Goal: Task Accomplishment & Management: Use online tool/utility

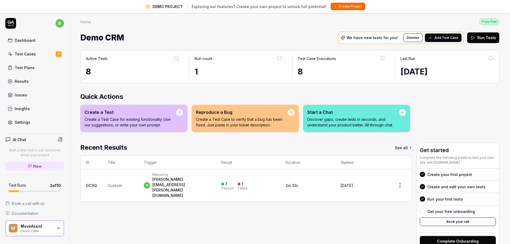
click at [429, 37] on icon at bounding box center [430, 38] width 4 height 4
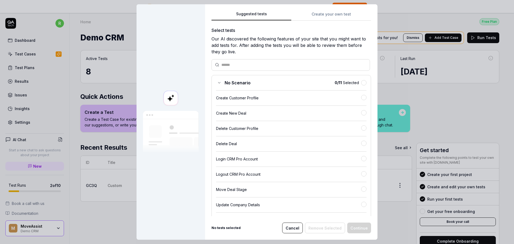
click at [261, 15] on button "Suggested tests" at bounding box center [251, 16] width 80 height 10
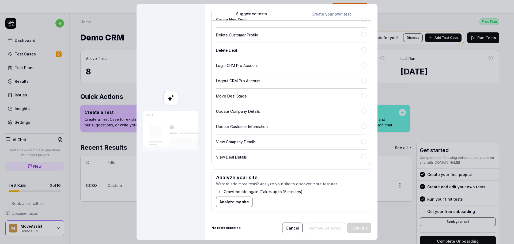
scroll to position [13, 0]
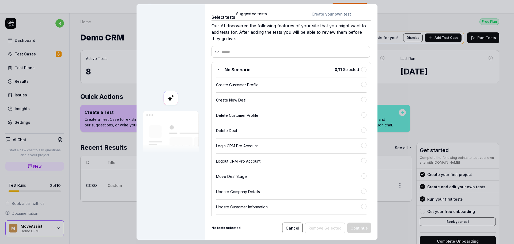
click at [243, 70] on span "No Scenario" at bounding box center [238, 69] width 26 height 6
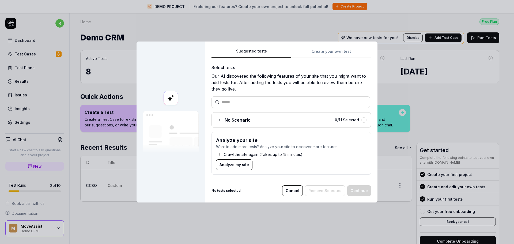
scroll to position [0, 0]
click at [233, 122] on span "No Scenario" at bounding box center [238, 120] width 26 height 6
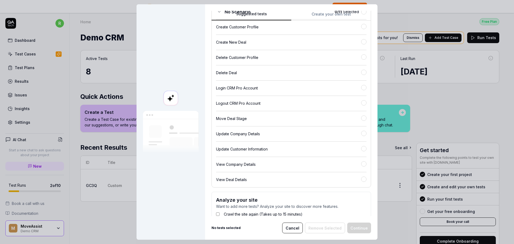
scroll to position [93, 0]
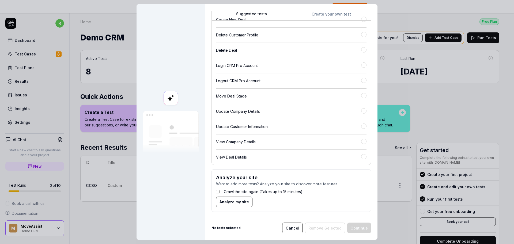
click at [335, 19] on div "Suggested tests Create your own test Select tests Our AI discovered the followi…" at bounding box center [291, 113] width 160 height 205
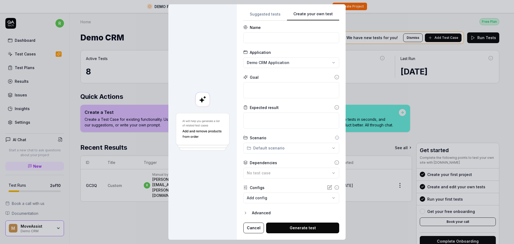
click at [293, 43] on form "**********" at bounding box center [291, 129] width 96 height 209
click at [284, 43] on input at bounding box center [291, 37] width 96 height 11
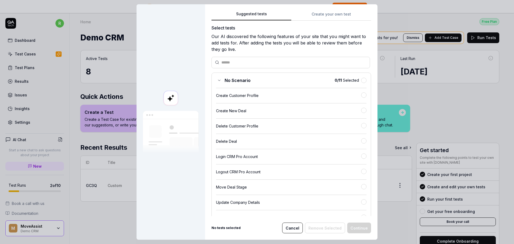
click at [269, 11] on button "Suggested tests" at bounding box center [251, 16] width 80 height 10
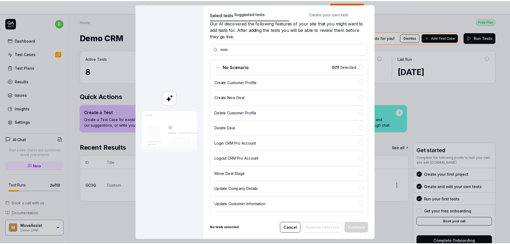
scroll to position [0, 0]
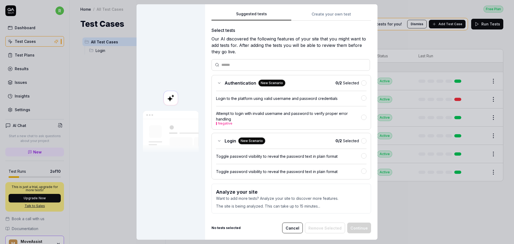
click at [321, 15] on button "Create your own test" at bounding box center [331, 16] width 80 height 10
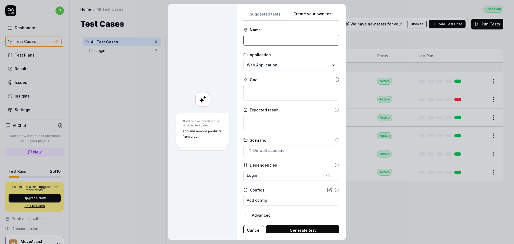
click at [280, 43] on input at bounding box center [291, 40] width 96 height 11
click at [294, 38] on input "Create a new user with role TGMS" at bounding box center [291, 40] width 96 height 11
click at [298, 39] on input "Create a new user with role TGMS" at bounding box center [291, 40] width 96 height 11
type input "Create a new user with role GMS (Tenant Level)"
click at [299, 37] on input "Create a new user with role GMS (Tenant Level)" at bounding box center [291, 40] width 96 height 11
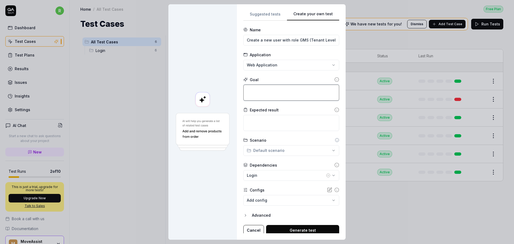
click at [263, 87] on textarea at bounding box center [291, 93] width 96 height 16
paste textarea "Create a new user with role GMS (Tenant Level)"
type textarea "*"
type textarea "Create a new user with role GMS (Tenant Level)"
type textarea "*"
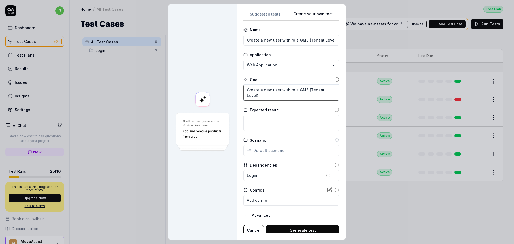
type textarea "Create a new user with role GMS (Tenant Level)"
type textarea "*"
type textarea "Create a new user with role GMS (Tenant Level) a"
type textarea "*"
type textarea "Create a new user with role GMS (Tenant Level) ans"
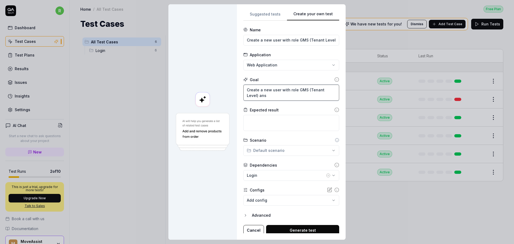
type textarea "*"
type textarea "Create a new user with role GMS (Tenant Level) ansd"
type textarea "*"
type textarea "Create a new user with role GMS (Tenant Level) ansd"
type textarea "*"
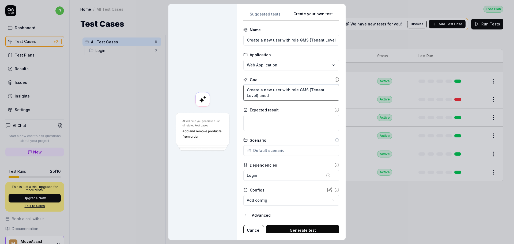
type textarea "Create a new user with role GMS (Tenant Level) ansd"
type textarea "*"
type textarea "Create a new user with role GMS (Tenant Level) ans"
type textarea "*"
type textarea "Create a new user with role GMS (Tenant Level) an"
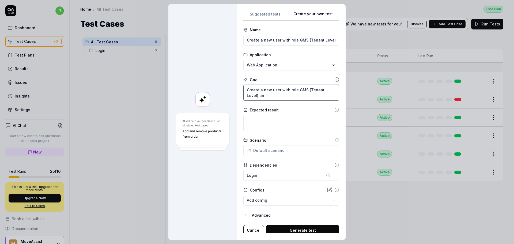
type textarea "*"
type textarea "Create a new user with role GMS (Tenant Level) and"
type textarea "*"
type textarea "Create a new user with role GMS (Tenant Level) and"
type textarea "*"
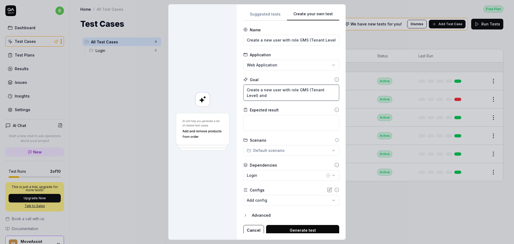
type textarea "Create a new user with role GMS (Tenant Level) and i"
type textarea "*"
type textarea "Create a new user with role GMS (Tenant Level) and is"
type textarea "*"
type textarea "Create a new user with role GMS (Tenant Level) and isg"
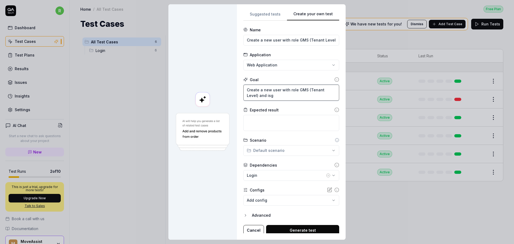
type textarea "*"
type textarea "Create a new user with role GMS (Tenant Level) and isgn"
type textarea "*"
type textarea "Create a new user with role GMS (Tenant Level) and isg"
type textarea "*"
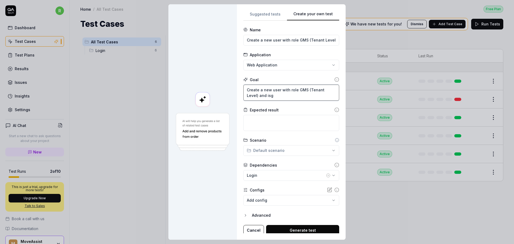
type textarea "Create a new user with role GMS (Tenant Level) and is"
type textarea "*"
type textarea "Create a new user with role GMS (Tenant Level) and i"
type textarea "*"
type textarea "Create a new user with role GMS (Tenant Level) and"
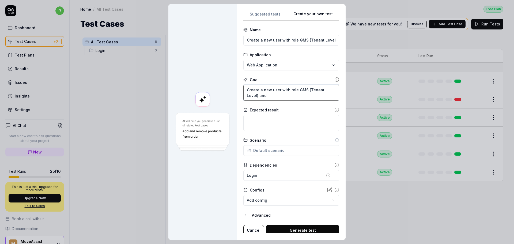
type textarea "*"
type textarea "Create a new user with role GMS (Tenant Level) and s"
type textarea "*"
type textarea "Create a new user with role GMS (Tenant Level) and si"
type textarea "*"
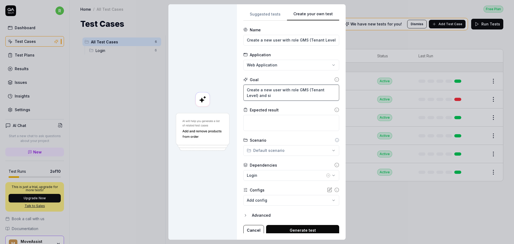
type textarea "Create a new user with role GMS (Tenant Level) and sig"
type textarea "*"
type textarea "Create a new user with role GMS (Tenant Level) and sign"
type textarea "*"
type textarea "Create a new user with role GMS (Tenant Level) and sign"
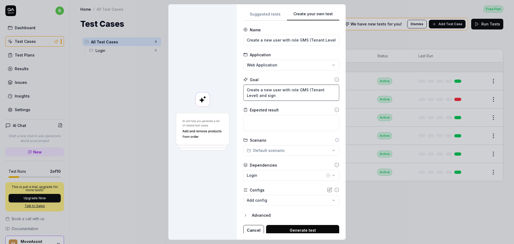
type textarea "*"
type textarea "Create a new user with role GMS (Tenant Level) and sign i"
type textarea "*"
type textarea "Create a new user with role GMS (Tenant Level) and sign in"
type textarea "*"
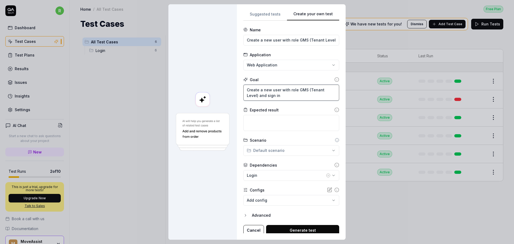
type textarea "Create a new user with role GMS (Tenant Level) and sign in"
type textarea "*"
type textarea "Create a new user with role GMS (Tenant Level) and sign in w"
type textarea "*"
type textarea "Create a new user with role GMS (Tenant Level) and sign in wi"
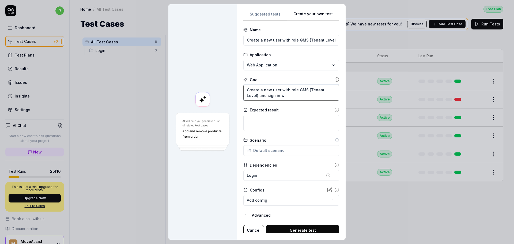
type textarea "*"
type textarea "Create a new user with role GMS (Tenant Level) and sign in wit"
type textarea "*"
type textarea "Create a new user with role GMS (Tenant Level) and sign in with"
type textarea "*"
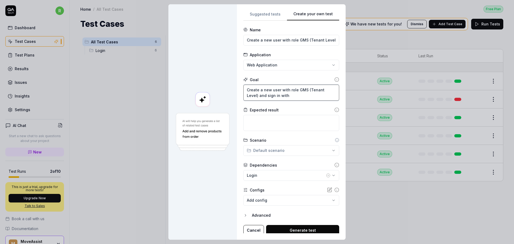
type textarea "Create a new user with role GMS (Tenant Level) and sign in with t"
type textarea "*"
type textarea "Create a new user with role GMS (Tenant Level) and sign in with th"
type textarea "*"
type textarea "Create a new user with role GMS (Tenant Level) and sign in with the"
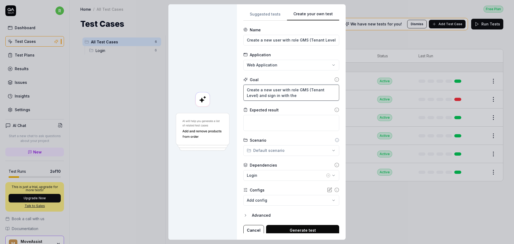
type textarea "*"
type textarea "Create a new user with role GMS (Tenant Level) and sign in with the"
type textarea "*"
type textarea "Create a new user with role GMS (Tenant Level) and sign in with the n"
type textarea "*"
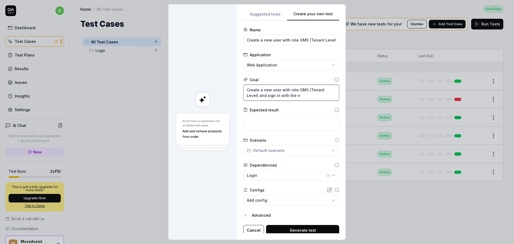
type textarea "Create a new user with role GMS (Tenant Level) and sign in with the ne"
type textarea "*"
type textarea "Create a new user with role GMS (Tenant Level) and sign in with the new"
type textarea "*"
type textarea "Create a new user with role GMS (Tenant Level) and sign in with the new u"
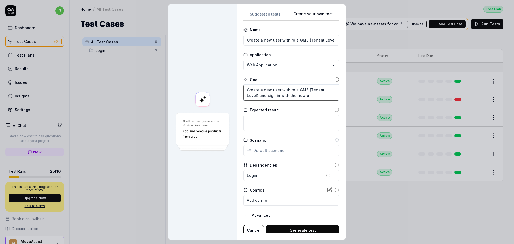
type textarea "*"
type textarea "Create a new user with role GMS (Tenant Level) and sign in with the new uj"
type textarea "*"
type textarea "Create a new user with role GMS (Tenant Level) and sign in with the new ujs"
type textarea "*"
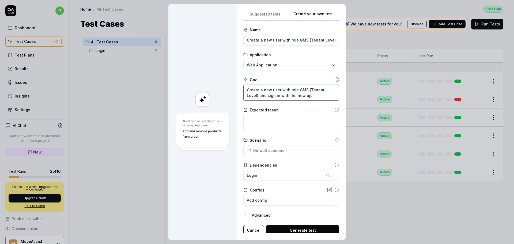
type textarea "Create a new user with role GMS (Tenant Level) and sign in with the new ujse"
type textarea "*"
type textarea "Create a new user with role GMS (Tenant Level) and sign in with the new ujser"
type textarea "*"
type textarea "Create a new user with role GMS (Tenant Level) and sign in with the new ujse"
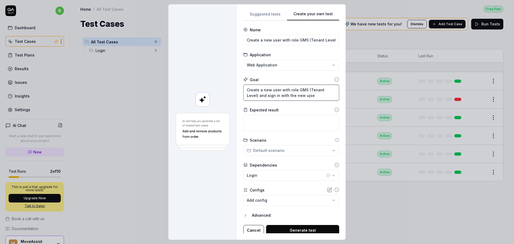
type textarea "*"
type textarea "Create a new user with role GMS (Tenant Level) and sign in with the new ujs"
type textarea "*"
type textarea "Create a new user with role GMS (Tenant Level) and sign in with the new ujs"
type textarea "*"
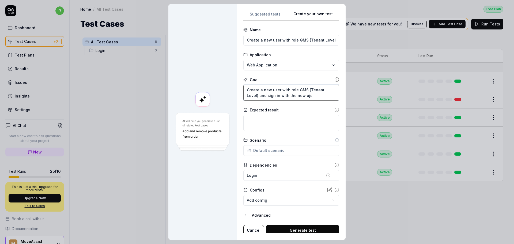
type textarea "Create a new user with role GMS (Tenant Level) and sign in with the new uj"
type textarea "*"
type textarea "Create a new user with role GMS (Tenant Level) and sign in with the new u"
type textarea "*"
type textarea "Create a new user with role GMS (Tenant Level) and sign in with the new us"
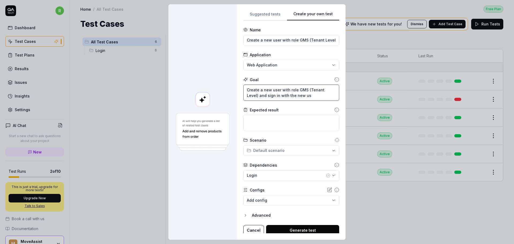
type textarea "*"
type textarea "Create a new user with role GMS (Tenant Level) and sign in with the new use"
type textarea "*"
type textarea "Create a new user with role GMS (Tenant Level) and sign in with the new user"
click at [289, 142] on div "Scenario" at bounding box center [291, 140] width 96 height 6
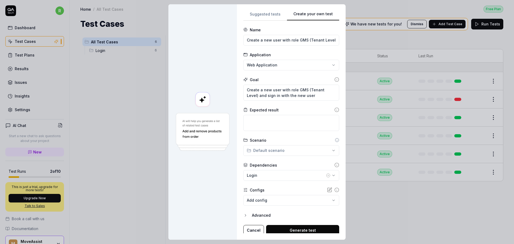
click at [287, 152] on div "**********" at bounding box center [257, 122] width 514 height 244
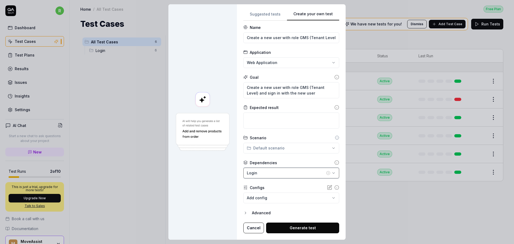
click at [282, 174] on div "Login" at bounding box center [286, 173] width 78 height 6
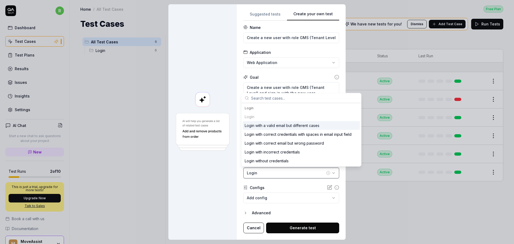
click at [282, 174] on div "Login" at bounding box center [286, 173] width 78 height 6
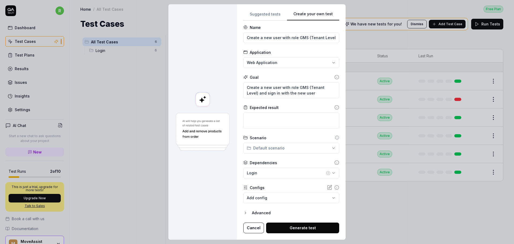
click at [253, 216] on div "Advanced" at bounding box center [295, 213] width 87 height 6
click at [254, 212] on div "Advanced" at bounding box center [295, 213] width 87 height 6
click at [291, 225] on button "Generate test" at bounding box center [302, 227] width 73 height 11
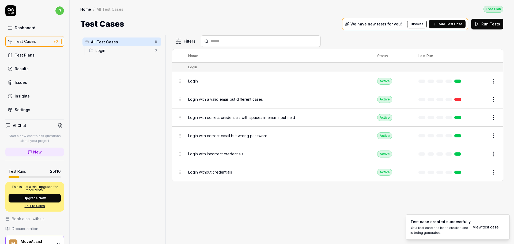
click at [481, 228] on link "View test case" at bounding box center [486, 227] width 26 height 6
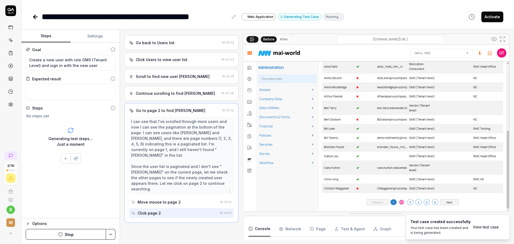
scroll to position [343, 0]
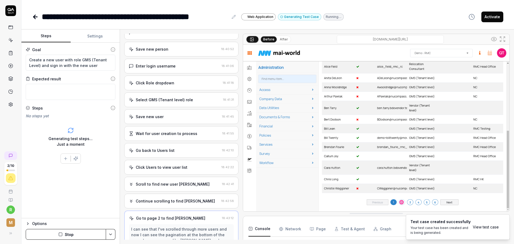
click at [180, 103] on div "Select GMS (Tenant level) role" at bounding box center [164, 100] width 57 height 6
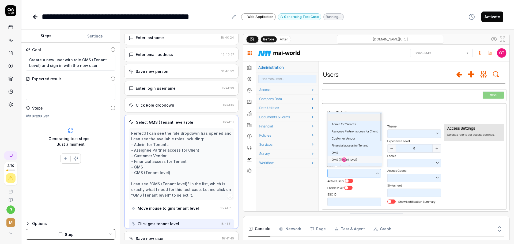
scroll to position [208, 0]
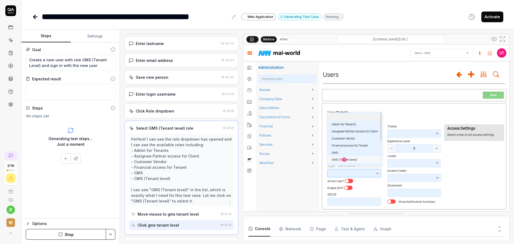
click at [175, 80] on div "Save new person" at bounding box center [174, 77] width 90 height 6
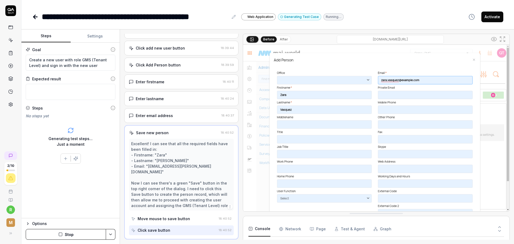
scroll to position [152, 0]
click at [169, 73] on div "Click Add Person button 18:39:59" at bounding box center [181, 66] width 114 height 15
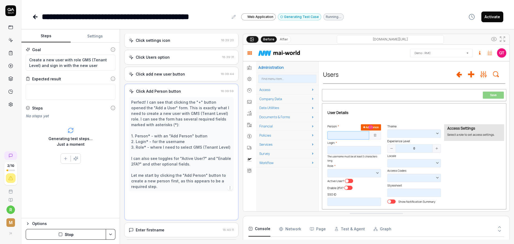
scroll to position [112, 0]
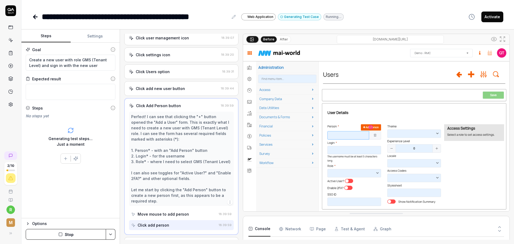
click at [228, 204] on icon "button" at bounding box center [230, 202] width 4 height 4
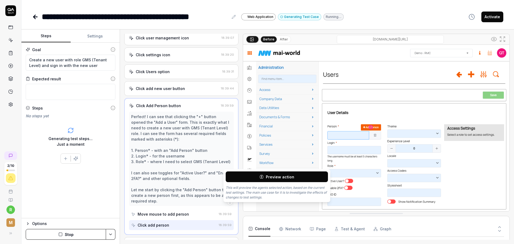
click at [228, 204] on icon "button" at bounding box center [230, 202] width 4 height 4
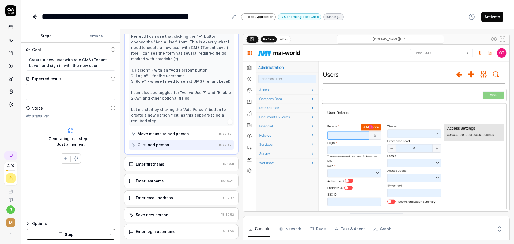
click at [203, 167] on div "Enter firstname" at bounding box center [175, 164] width 92 height 6
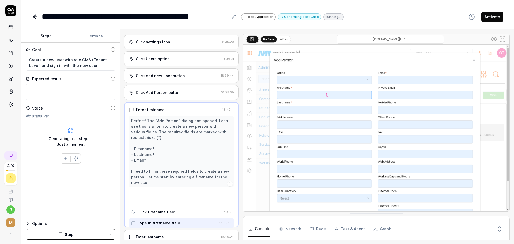
scroll to position [118, 0]
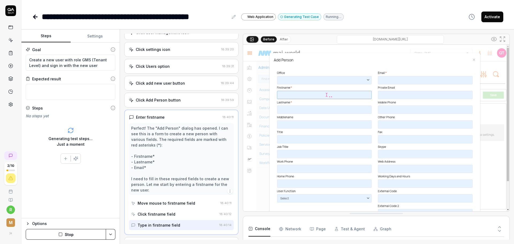
click at [228, 193] on icon "button" at bounding box center [230, 191] width 4 height 4
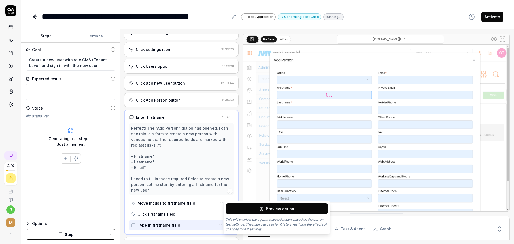
click at [228, 193] on icon "button" at bounding box center [230, 191] width 4 height 4
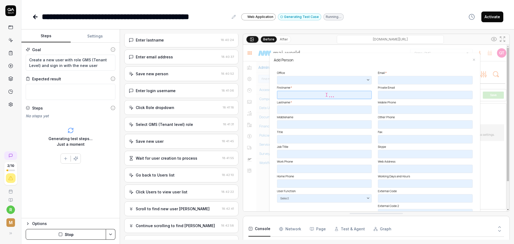
scroll to position [371, 0]
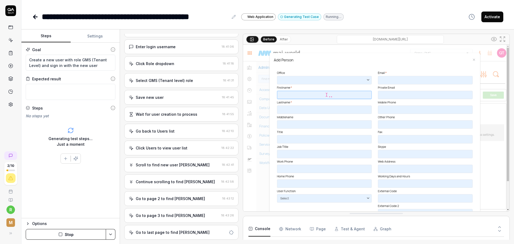
click at [175, 236] on div "Go to last page to find [PERSON_NAME]" at bounding box center [181, 232] width 114 height 15
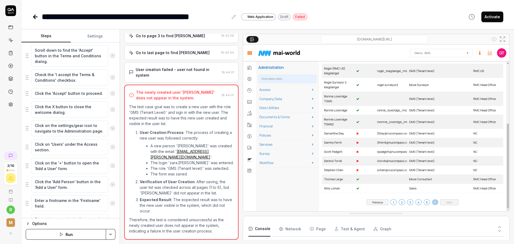
scroll to position [80, 0]
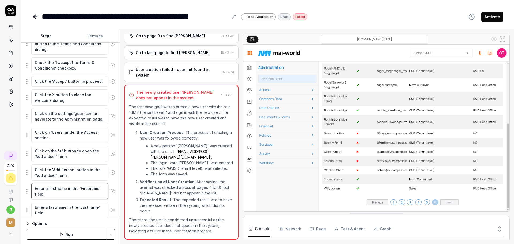
click at [60, 187] on textarea "Enter a firstname in the 'Firstname' field." at bounding box center [69, 191] width 77 height 16
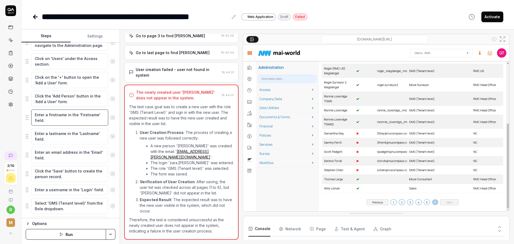
scroll to position [185, 0]
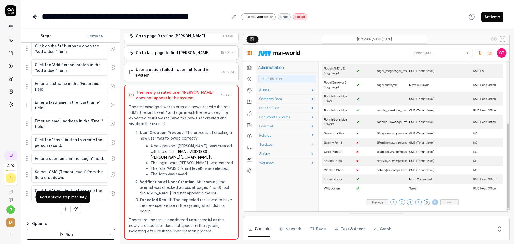
click at [63, 208] on icon "button" at bounding box center [65, 208] width 5 height 5
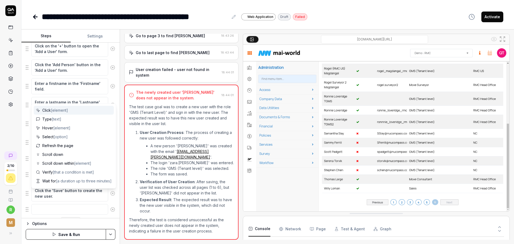
scroll to position [199, 0]
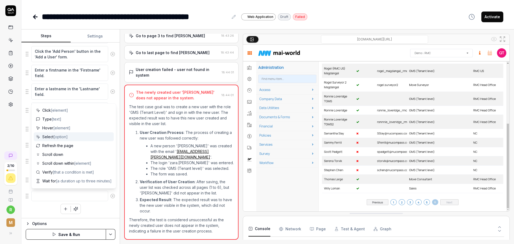
click at [49, 139] on span "Select [option]" at bounding box center [54, 137] width 25 height 6
type textarea "*"
type textarea "Select"
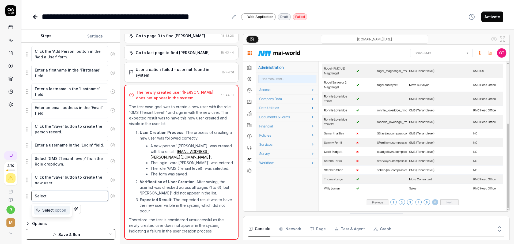
type textarea "*"
type textarea "Select '"
type textarea "*"
type textarea "Select 'E"
type textarea "*"
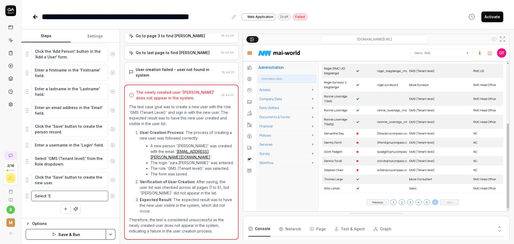
type textarea "Select 'EM"
type textarea "*"
type textarea "Select 'EMC"
type textarea "*"
type textarea "Select 'EM"
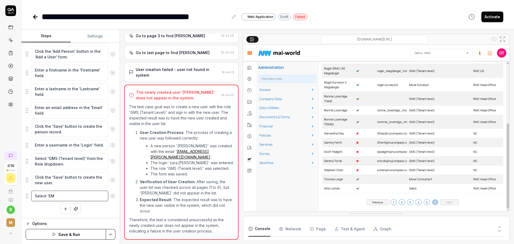
type textarea "*"
type textarea "Select 'E"
type textarea "*"
type textarea "Select '"
type textarea "*"
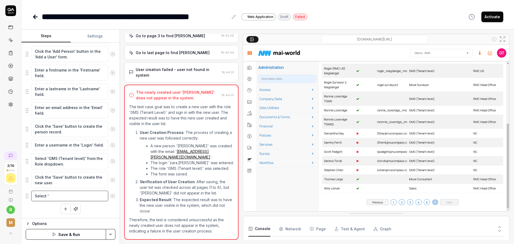
type textarea "Select 'R"
type textarea "*"
type textarea "Select 'RM"
type textarea "*"
type textarea "Select 'RMC"
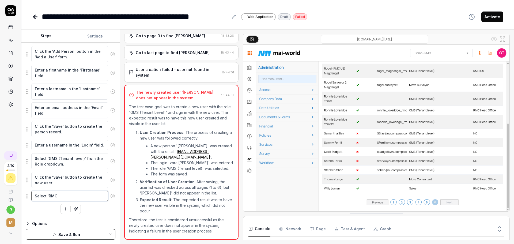
type textarea "*"
type textarea "Select 'RMC"
type textarea "*"
type textarea "Select 'RMC H"
type textarea "*"
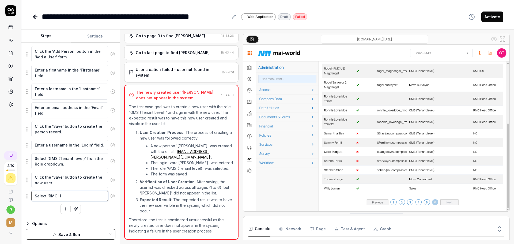
type textarea "Select 'RMC HN"
type textarea "*"
type textarea "Select 'RMC HNe"
type textarea "*"
type textarea "Select 'RMC HNea"
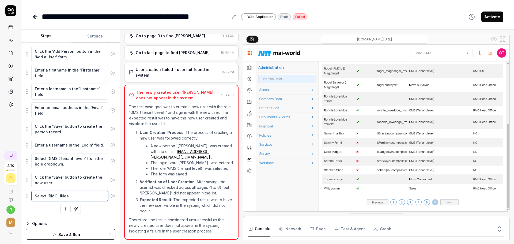
type textarea "*"
type textarea "Select 'RMC HNead"
type textarea "*"
type textarea "Select 'RMC HNea"
type textarea "*"
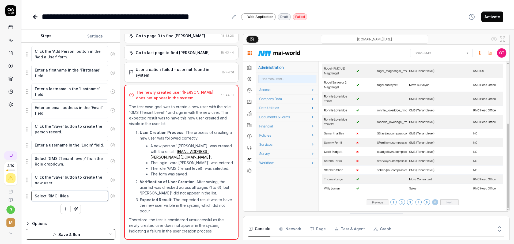
type textarea "Select 'RMC HNe"
type textarea "*"
type textarea "Select 'RMC HN"
type textarea "*"
type textarea "Select 'RMC H"
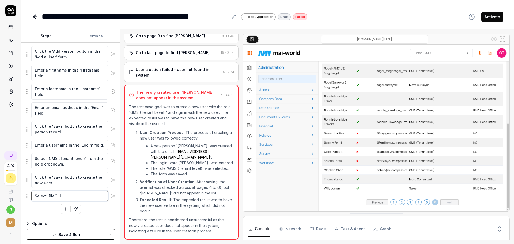
type textarea "*"
type textarea "Select 'RMC He"
type textarea "*"
type textarea "Select 'RMC Hea"
type textarea "*"
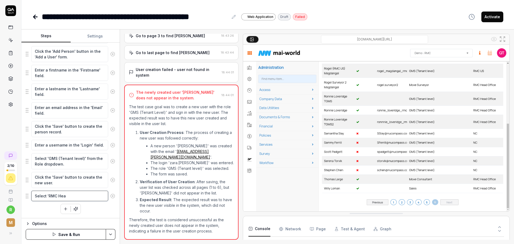
type textarea "Select 'RMC Head"
type textarea "*"
type textarea "Select 'RMC Head"
type textarea "*"
type textarea "Select 'RMC Head Od"
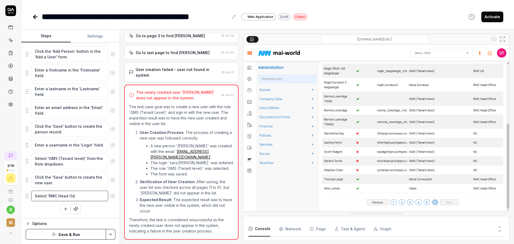
type textarea "*"
type textarea "Select 'RMC Head Odf"
type textarea "*"
type textarea "Select 'RMC Head Odff"
type textarea "*"
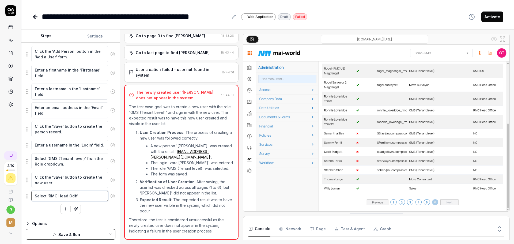
type textarea "Select 'RMC Head Odf"
type textarea "*"
type textarea "Select 'RMC Head Od"
type textarea "*"
type textarea "Select 'RMC Head O"
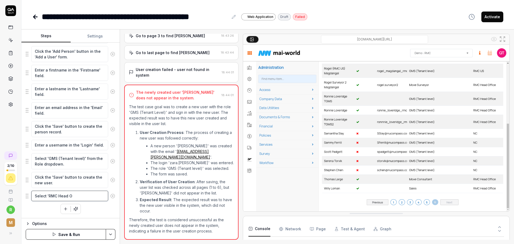
type textarea "*"
type textarea "Select 'RMC Head Of"
type textarea "*"
type textarea "Select 'RMC Head Off"
type textarea "*"
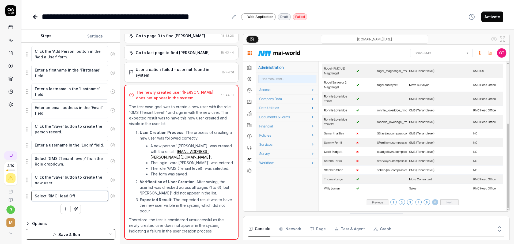
type textarea "Select 'RMC Head Offi"
type textarea "*"
type textarea "Select 'RMC Head Offic"
type textarea "*"
type textarea "Select 'RMC Head Office"
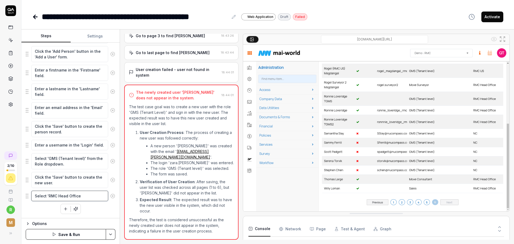
type textarea "*"
type textarea "Select 'RMC Head Office'"
type textarea "*"
type textarea "Select 'RMC Head Office'"
type textarea "*"
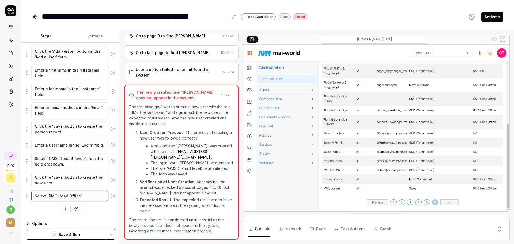
type textarea "Select 'RMC Head Office' a"
type textarea "*"
type textarea "Select 'RMC Head Office' as"
type textarea "*"
type textarea "Select 'RMC Head Office' as"
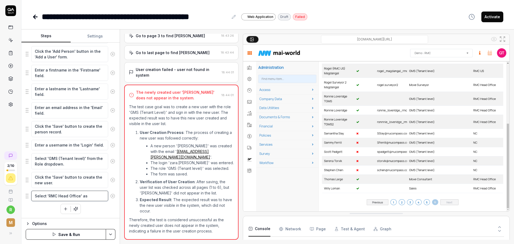
type textarea "*"
type textarea "Select 'RMC Head Office' as t"
type textarea "*"
type textarea "Select 'RMC Head Office' as te"
type textarea "*"
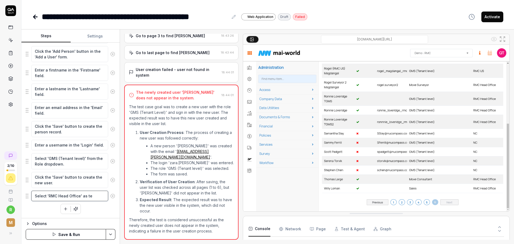
type textarea "Select 'RMC Head Office' as te"
type textarea "*"
type textarea "Select 'RMC Head Office' as te"
type textarea "*"
type textarea "Select 'RMC Head Office' as t"
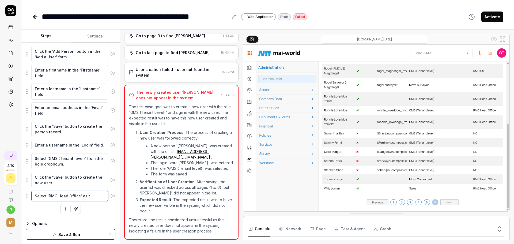
type textarea "*"
type textarea "Select 'RMC Head Office' as th"
type textarea "*"
type textarea "Select 'RMC Head Office' as the"
type textarea "*"
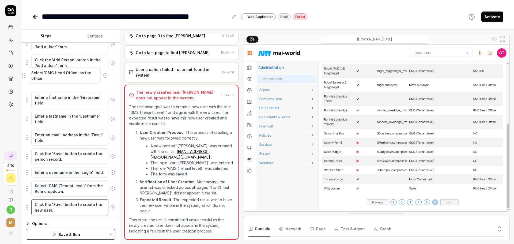
drag, startPoint x: 26, startPoint y: 199, endPoint x: 23, endPoint y: 72, distance: 126.7
click at [26, 72] on fieldset "Scroll down to find the 'Accept' button in the Terms and Conditions dialog. Che…" at bounding box center [71, 69] width 90 height 293
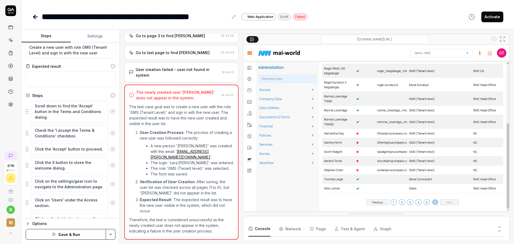
scroll to position [0, 0]
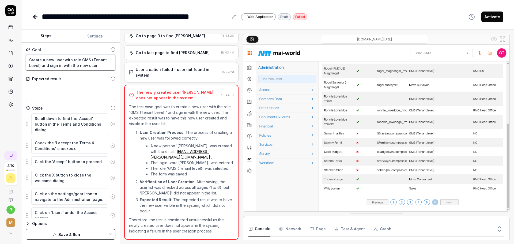
drag, startPoint x: 40, startPoint y: 66, endPoint x: 93, endPoint y: 75, distance: 53.3
click at [93, 75] on div "Goal Create a new user with role GMS (Tenant Level) and sign in with the new us…" at bounding box center [70, 131] width 98 height 176
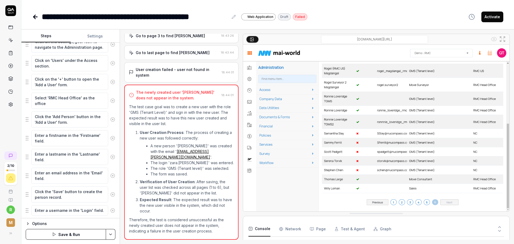
scroll to position [204, 0]
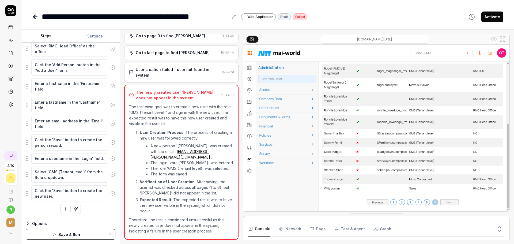
click at [73, 230] on button "Save & Run" at bounding box center [66, 234] width 80 height 11
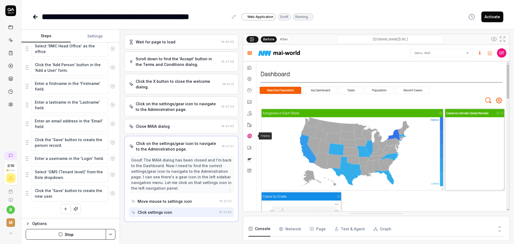
scroll to position [79, 0]
click at [297, 85] on img at bounding box center [376, 128] width 266 height 166
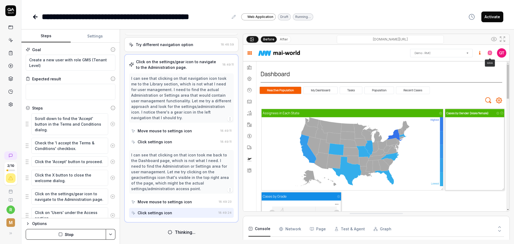
scroll to position [257, 0]
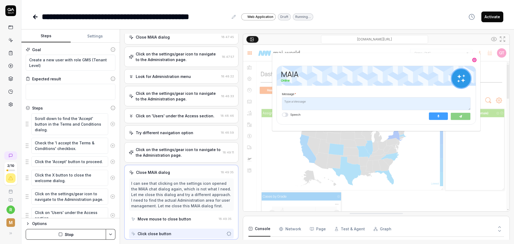
click at [79, 236] on button "Stop" at bounding box center [66, 234] width 80 height 11
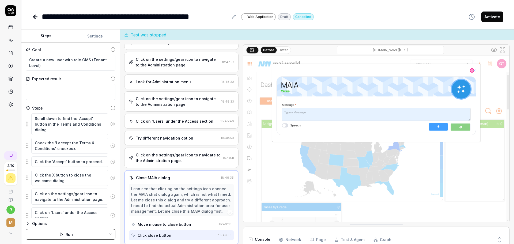
scroll to position [1169, 0]
drag, startPoint x: 107, startPoint y: 124, endPoint x: 101, endPoint y: 125, distance: 5.7
click at [110, 124] on icon at bounding box center [112, 124] width 5 height 5
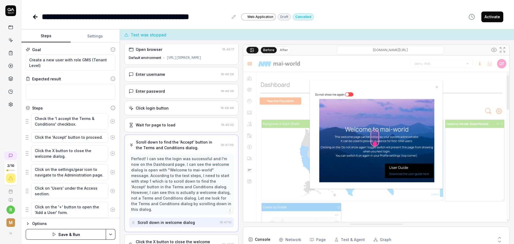
scroll to position [0, 0]
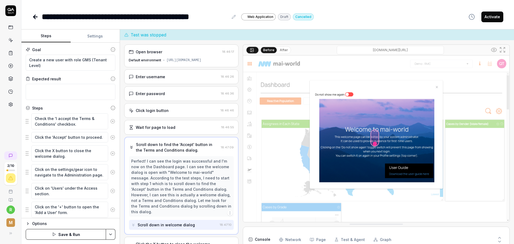
click at [110, 121] on icon at bounding box center [112, 121] width 5 height 5
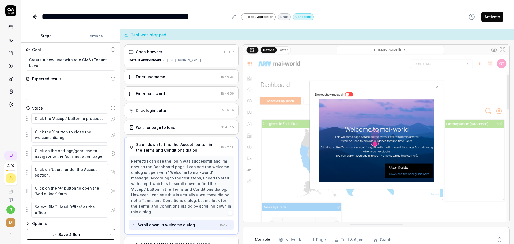
click at [112, 118] on icon at bounding box center [112, 118] width 1 height 1
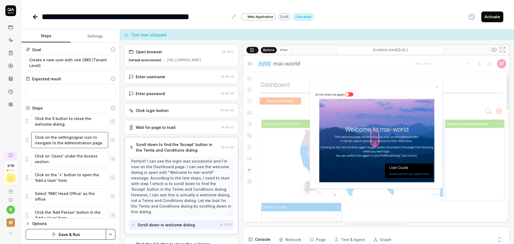
click at [55, 142] on textarea "Click on the settings/gear icon to navigate to the Administration page." at bounding box center [69, 140] width 77 height 16
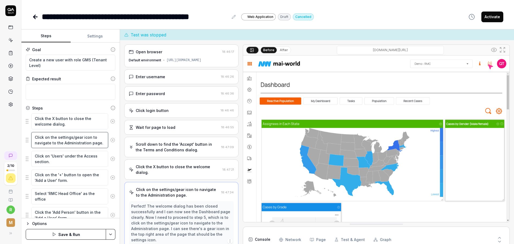
scroll to position [28, 0]
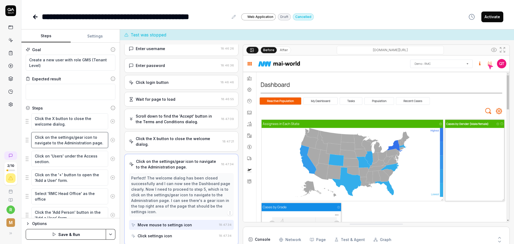
click at [88, 137] on textarea "Click on the settings/gear icon to navigate to the Administration page." at bounding box center [69, 140] width 77 height 16
click at [89, 137] on textarea "Click on the settings/gear icon to navigate to the Administration page." at bounding box center [69, 140] width 77 height 16
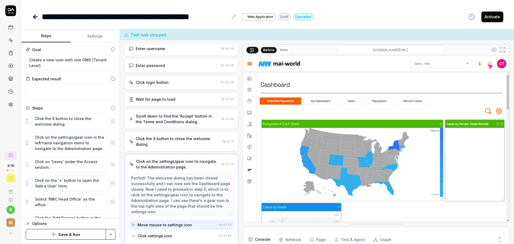
click at [44, 236] on button "Save & Run" at bounding box center [66, 234] width 80 height 11
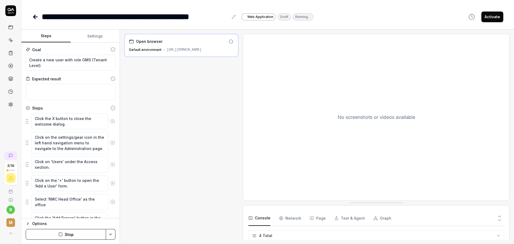
click at [368, 25] on div "**********" at bounding box center [267, 122] width 493 height 244
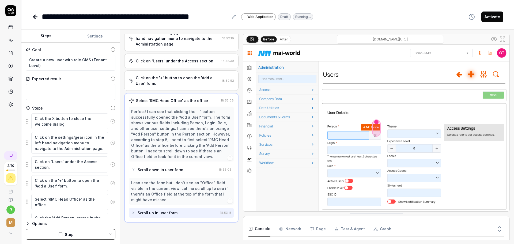
scroll to position [128, 0]
click at [44, 230] on button "Stop" at bounding box center [66, 234] width 80 height 11
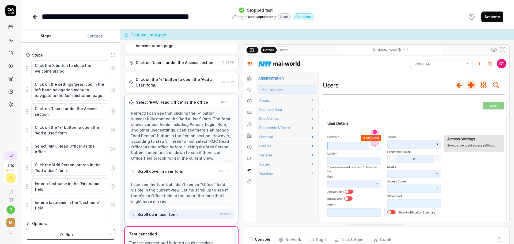
scroll to position [54, 0]
drag, startPoint x: 28, startPoint y: 147, endPoint x: 27, endPoint y: 163, distance: 16.6
click at [52, 235] on button "Save & Run" at bounding box center [66, 234] width 80 height 11
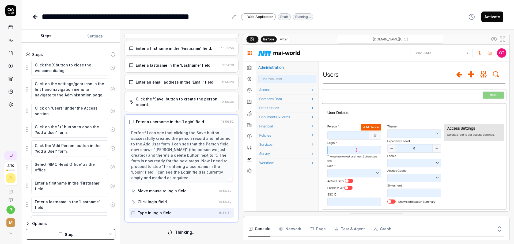
scroll to position [219, 0]
click at [94, 233] on button "Stop" at bounding box center [66, 234] width 80 height 11
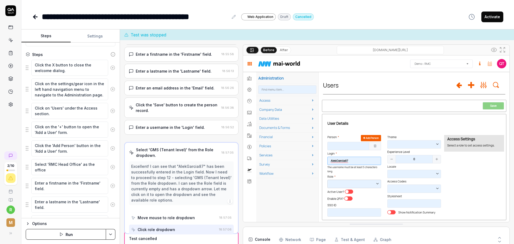
scroll to position [208, 0]
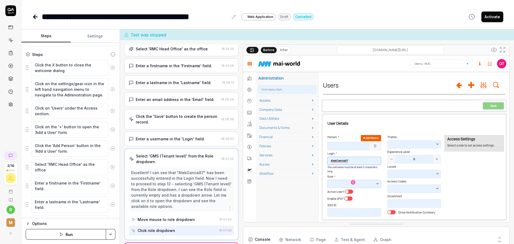
click at [191, 115] on div "Click the 'Save' button to create the person record. 18:56:38" at bounding box center [181, 119] width 114 height 20
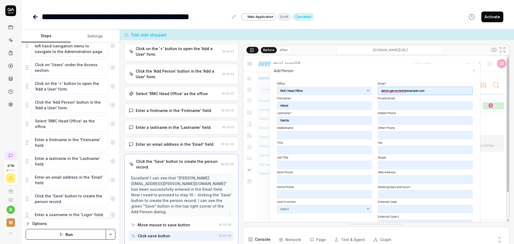
scroll to position [134, 0]
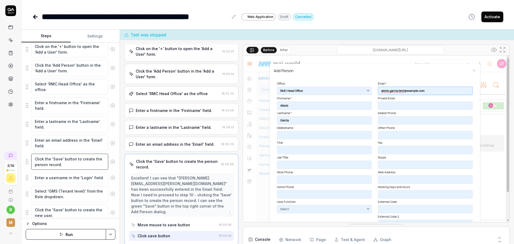
click at [66, 165] on textarea "Click the 'Save' button to create the person record." at bounding box center [69, 162] width 77 height 16
click at [59, 158] on textarea "Click the 'Save' button to create the person record." at bounding box center [69, 162] width 77 height 16
click at [74, 161] on textarea "Click the 'Add' button to create the person record." at bounding box center [69, 162] width 77 height 16
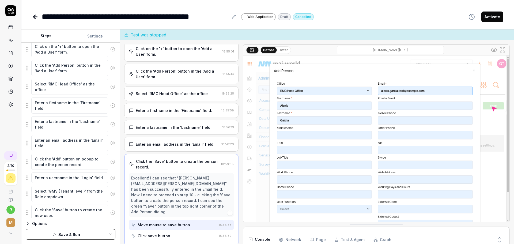
click at [78, 235] on button "Save & Run" at bounding box center [66, 234] width 80 height 11
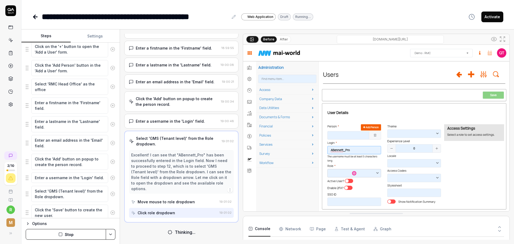
scroll to position [219, 0]
click at [181, 101] on div "Click the 'Add' button on popup to create the person record." at bounding box center [177, 101] width 83 height 11
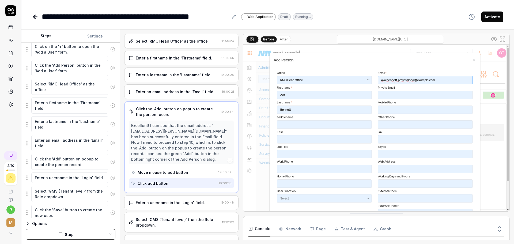
scroll to position [242, 0]
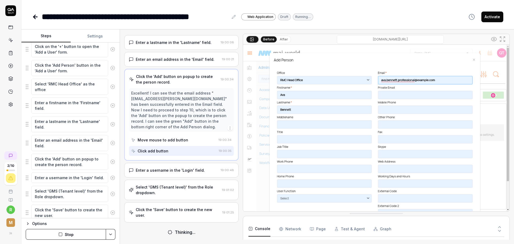
click at [188, 214] on div "Click the 'Save' button to create the new user." at bounding box center [178, 212] width 84 height 11
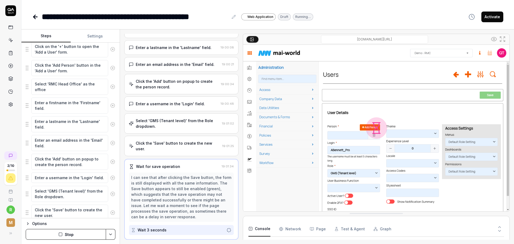
scroll to position [236, 0]
click at [56, 236] on button "Stop" at bounding box center [66, 234] width 80 height 11
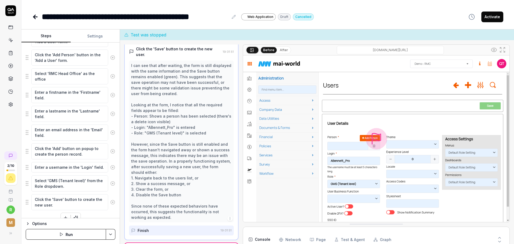
scroll to position [153, 0]
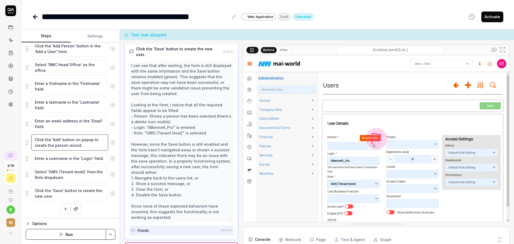
click at [60, 139] on textarea "Click the 'Add' button on popup to create the person record." at bounding box center [69, 142] width 77 height 16
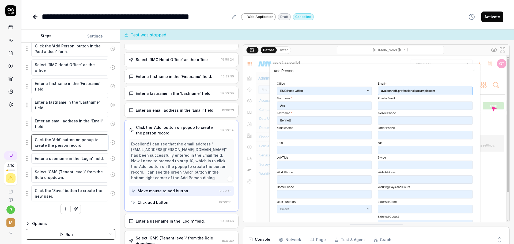
scroll to position [163, 0]
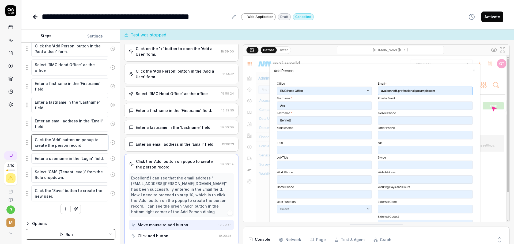
click at [49, 141] on textarea "Click the 'Add' button on popup to create the person record." at bounding box center [69, 142] width 77 height 16
click at [51, 142] on textarea "Click the 'Add' button on popup to create the person record." at bounding box center [69, 142] width 77 height 16
click at [55, 139] on textarea "Click the 'Add' button on popup to create the person record." at bounding box center [69, 142] width 77 height 16
click at [52, 139] on textarea "Click the 'Add' button on popup to create the person record." at bounding box center [69, 142] width 77 height 16
click at [51, 140] on textarea "Click the 'Add' button on popup to create the person record." at bounding box center [69, 142] width 77 height 16
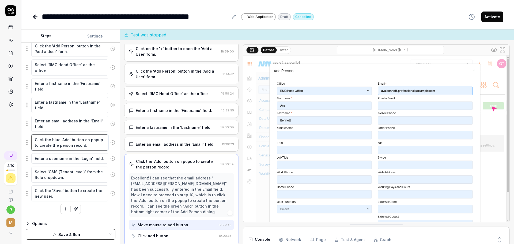
click at [88, 139] on textarea "Click the blue 'Add' button on popup to create the person record." at bounding box center [69, 142] width 77 height 16
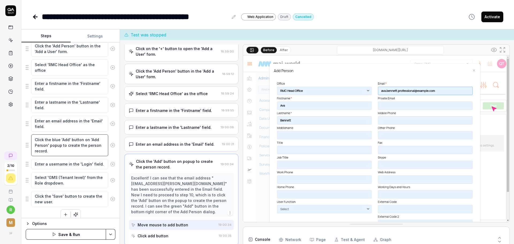
click at [52, 145] on textarea "Click the blue 'Add' button on 'Add Person' popup to create the person record." at bounding box center [69, 145] width 77 height 22
click at [53, 234] on icon "button" at bounding box center [54, 234] width 4 height 4
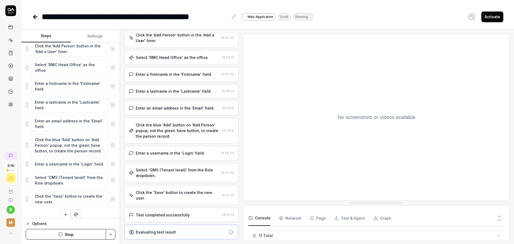
scroll to position [303, 0]
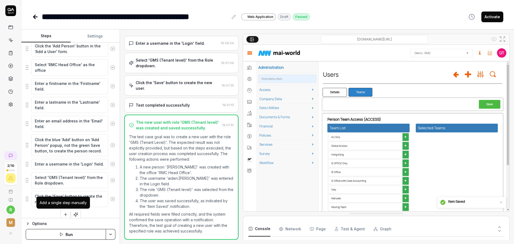
click at [64, 215] on icon "button" at bounding box center [65, 214] width 5 height 5
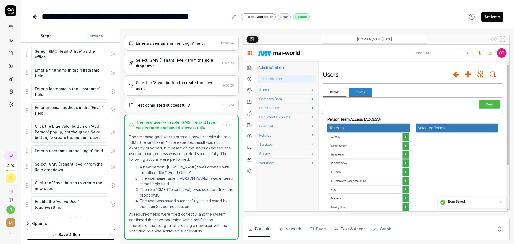
scroll to position [177, 0]
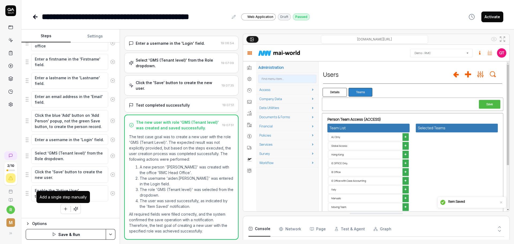
click at [61, 210] on button "button" at bounding box center [66, 209] width 10 height 10
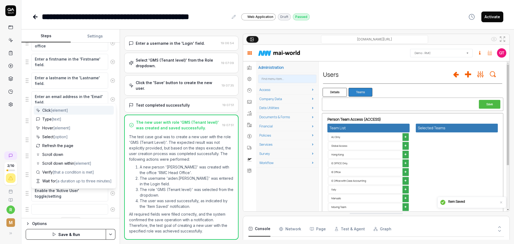
scroll to position [191, 0]
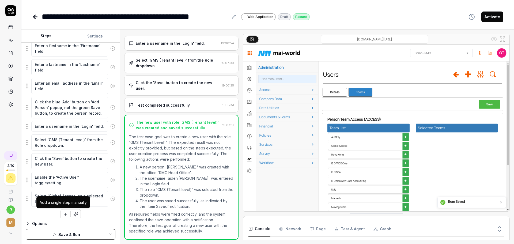
click at [63, 212] on icon "button" at bounding box center [65, 214] width 5 height 5
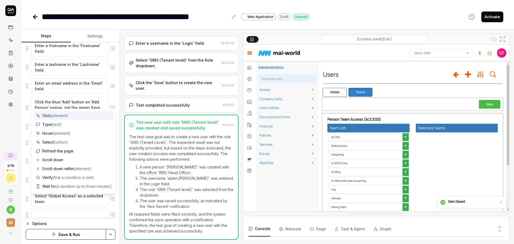
scroll to position [204, 0]
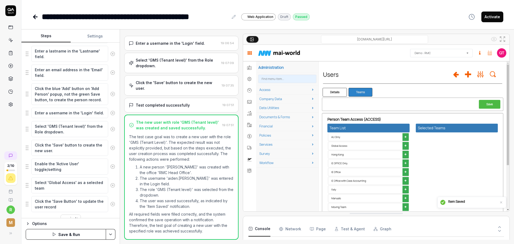
click at [76, 235] on button "Save & Run" at bounding box center [66, 234] width 80 height 11
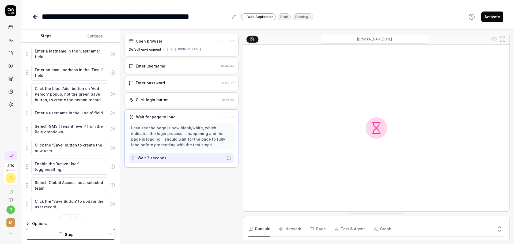
scroll to position [61, 0]
click at [55, 88] on textarea "Click the blue 'Add' button on 'Add Person' popup, not the green Save button, t…" at bounding box center [69, 94] width 77 height 22
click at [156, 214] on div "Open browser 19:09:27 Default environment [URL][DOMAIN_NAME] Enter username 19:…" at bounding box center [181, 137] width 114 height 206
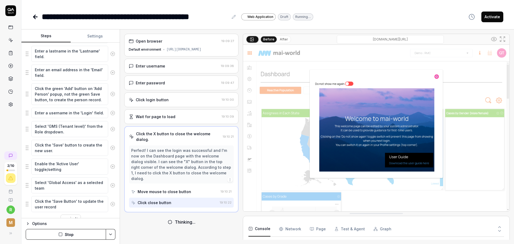
click at [32, 225] on div "Options" at bounding box center [73, 223] width 83 height 6
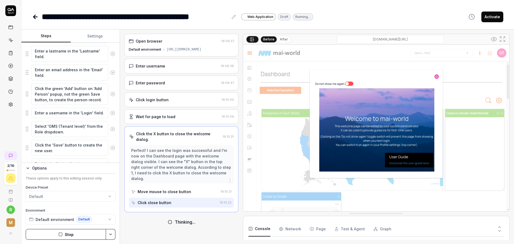
click at [160, 236] on div "Open browser 19:09:27 Default environment [URL][DOMAIN_NAME] Enter username 19:…" at bounding box center [181, 137] width 114 height 206
click at [30, 168] on button "Options" at bounding box center [71, 168] width 90 height 6
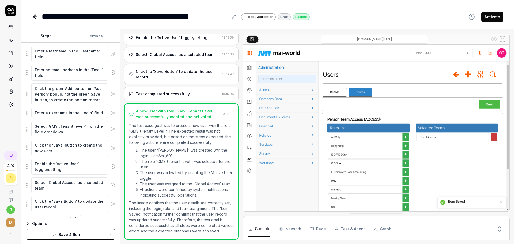
scroll to position [742, 0]
click at [115, 233] on html "**********" at bounding box center [257, 122] width 514 height 244
click at [113, 241] on html "**********" at bounding box center [257, 122] width 514 height 244
drag, startPoint x: 27, startPoint y: 148, endPoint x: 26, endPoint y: 166, distance: 18.5
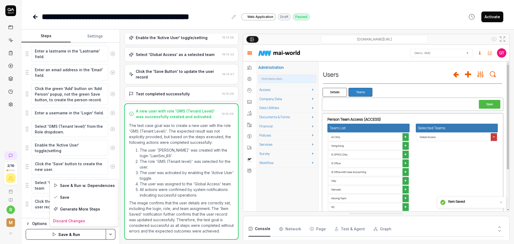
click at [111, 234] on html "**********" at bounding box center [257, 122] width 514 height 244
click at [102, 197] on div "Save" at bounding box center [84, 197] width 68 height 12
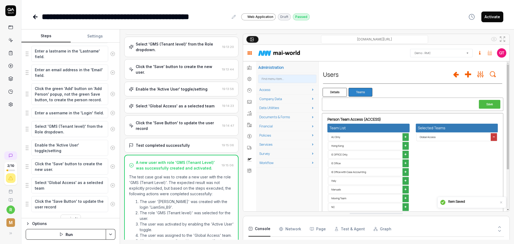
scroll to position [275, 0]
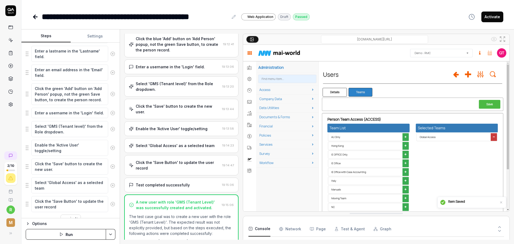
click at [488, 17] on button "Activate" at bounding box center [492, 17] width 22 height 11
click at [11, 37] on link at bounding box center [11, 40] width 10 height 10
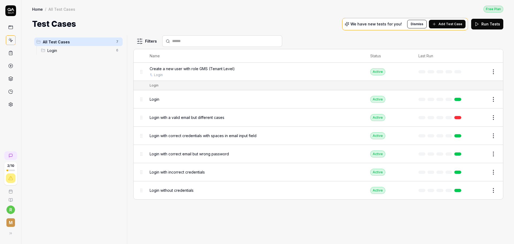
click at [446, 19] on div "We have new tests for you! Dismiss Add Test Case" at bounding box center [405, 24] width 126 height 12
click at [446, 27] on button "Add Test Case" at bounding box center [447, 24] width 37 height 9
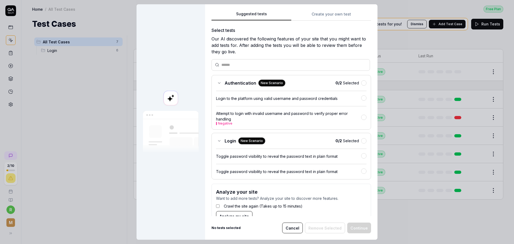
click at [347, 12] on div "Suggested tests Suggested tests Create your own test Select tests Our AI discov…" at bounding box center [257, 122] width 514 height 244
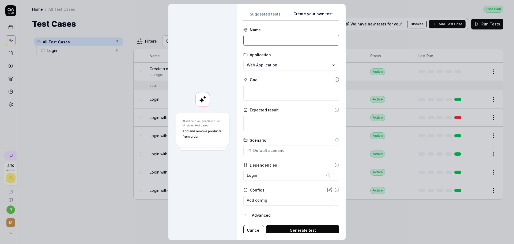
click at [254, 44] on input at bounding box center [291, 40] width 96 height 11
click at [279, 89] on textarea at bounding box center [291, 93] width 96 height 16
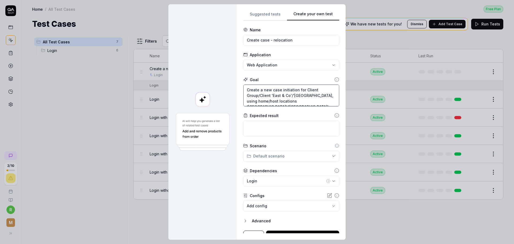
click at [295, 89] on textarea "Create a new case initiation for Client Group/Client 'East & Co'/'[GEOGRAPHIC_D…" at bounding box center [291, 96] width 96 height 22
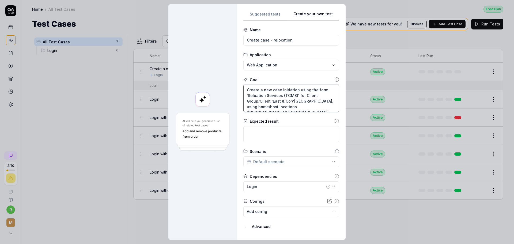
click at [309, 101] on textarea "Create a new case initiation using the form 'Reloation Services (TGMS)' for Cli…" at bounding box center [291, 98] width 96 height 27
drag, startPoint x: 318, startPoint y: 110, endPoint x: 323, endPoint y: 110, distance: 4.8
click at [319, 110] on textarea "Create a new case initiation using the form 'Reloation Services (TGMS)' for Cli…" at bounding box center [291, 98] width 96 height 27
click at [326, 110] on textarea "Create a new case initiation using the form 'Reloation Services (TGMS)' for Cli…" at bounding box center [291, 98] width 96 height 27
drag, startPoint x: 268, startPoint y: 99, endPoint x: 273, endPoint y: 97, distance: 5.2
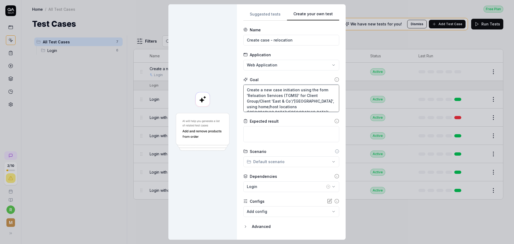
click at [268, 99] on textarea "Create a new case initiation using the form 'Reloation Services (TGMS)' for Cli…" at bounding box center [291, 98] width 96 height 27
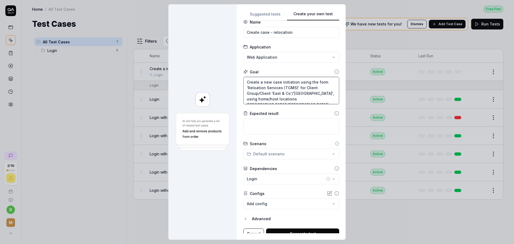
scroll to position [14, 0]
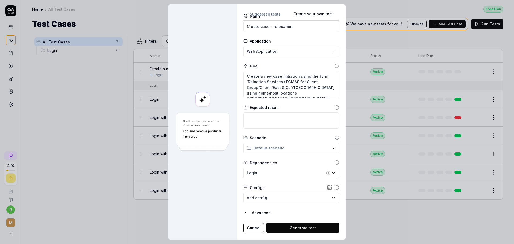
click at [297, 229] on button "Generate test" at bounding box center [302, 227] width 73 height 11
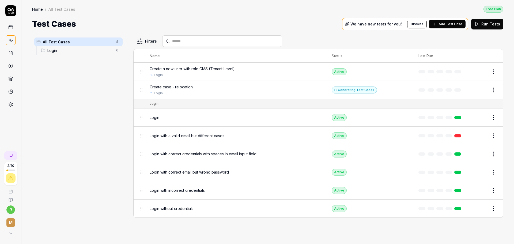
click at [185, 85] on span "Create case - relocation" at bounding box center [171, 87] width 43 height 6
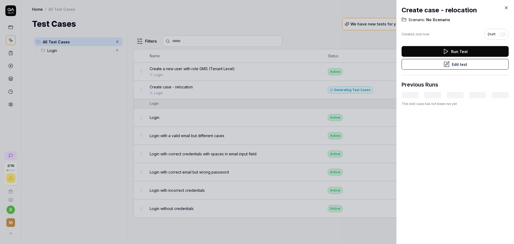
click at [506, 6] on icon at bounding box center [506, 7] width 5 height 5
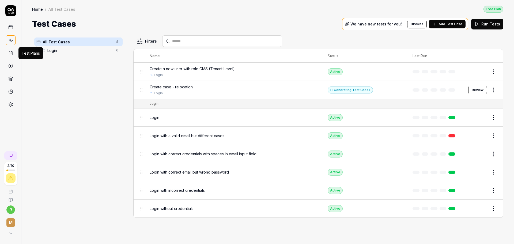
click at [8, 53] on icon at bounding box center [10, 53] width 5 height 5
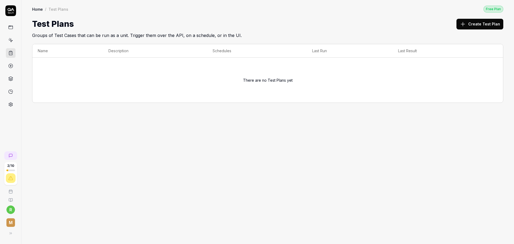
click at [10, 42] on icon at bounding box center [10, 40] width 5 height 5
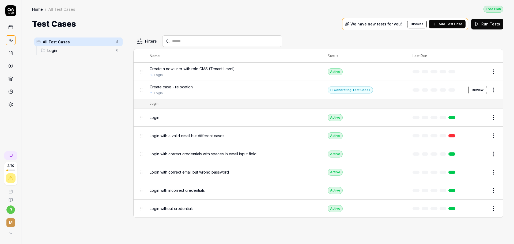
click at [228, 90] on div "Create case - relocation Login" at bounding box center [234, 90] width 168 height 12
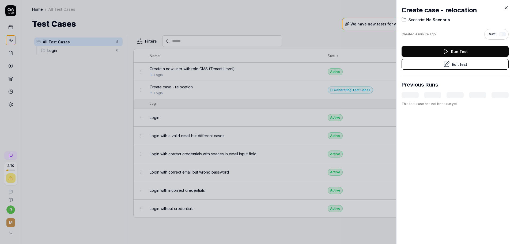
click at [436, 85] on h3 "Previous Runs" at bounding box center [420, 85] width 37 height 8
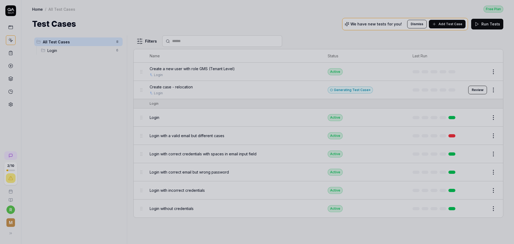
click at [369, 96] on div at bounding box center [257, 122] width 514 height 244
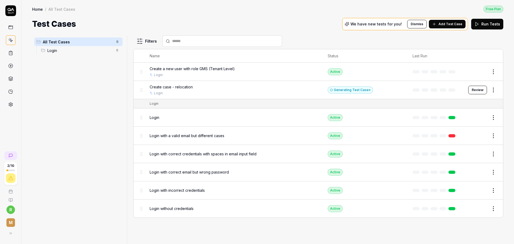
click at [477, 92] on button "Review" at bounding box center [477, 90] width 19 height 9
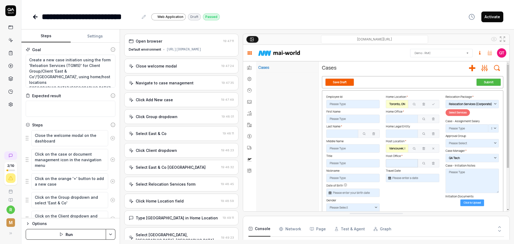
click at [171, 90] on div "Navigate to case management 19:47:35" at bounding box center [181, 82] width 114 height 15
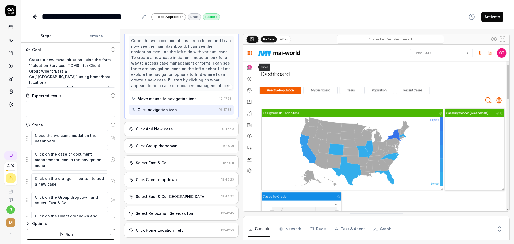
click at [167, 132] on div "Click Add New case" at bounding box center [154, 129] width 37 height 6
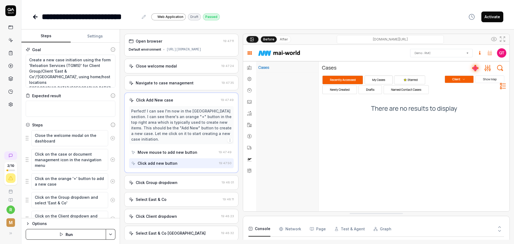
click at [169, 185] on div "Click Group dropdown" at bounding box center [157, 183] width 42 height 6
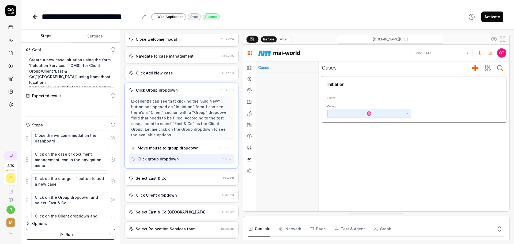
click at [169, 185] on div "Select East & Co 19:48:11" at bounding box center [181, 178] width 114 height 15
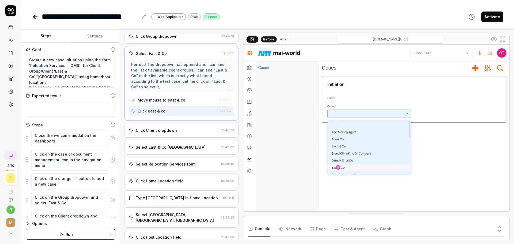
click at [168, 132] on div "Click Client dropdown 19:48:23" at bounding box center [181, 130] width 114 height 15
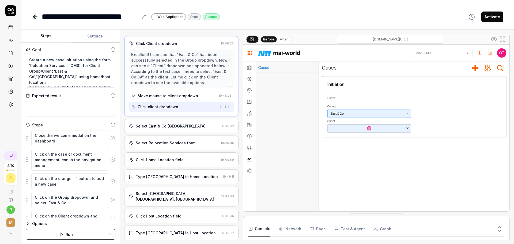
click at [174, 129] on div "Select East & Co [GEOGRAPHIC_DATA]" at bounding box center [174, 126] width 90 height 6
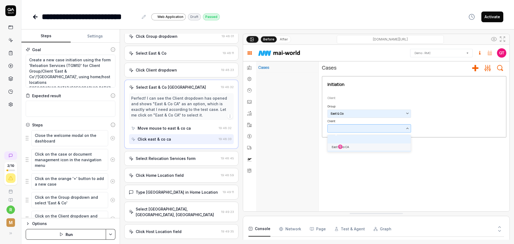
click at [171, 161] on div "Select Relocation Services form" at bounding box center [166, 159] width 60 height 6
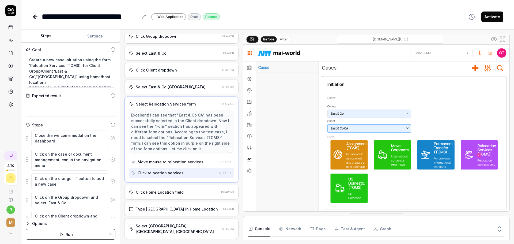
scroll to position [82, 0]
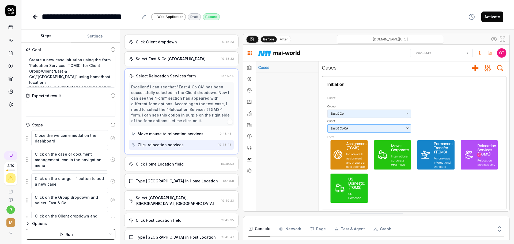
click at [171, 164] on div "Click Home Location field 19:48:59" at bounding box center [181, 164] width 114 height 15
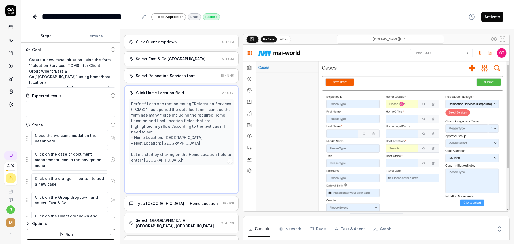
scroll to position [62, 0]
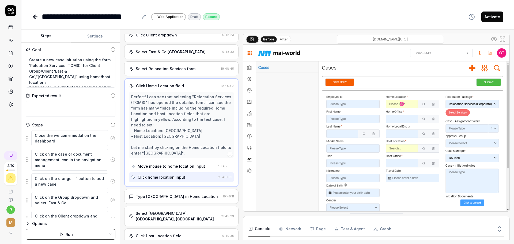
click at [167, 189] on div "Type [GEOGRAPHIC_DATA] in Home Location 19:49:11" at bounding box center [181, 196] width 114 height 15
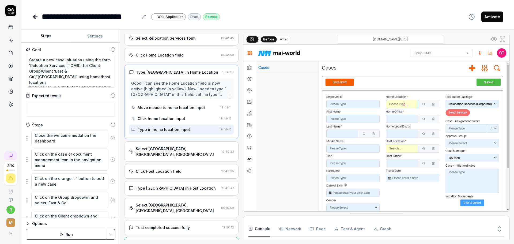
scroll to position [157, 0]
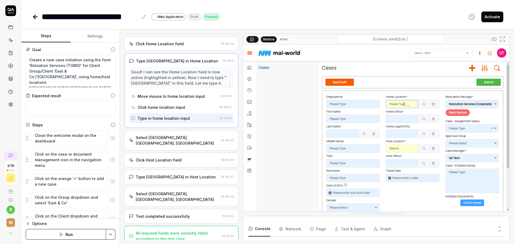
click at [167, 151] on div "Open browser 19:47:11 Default environment [URL][DOMAIN_NAME] Close welcome moda…" at bounding box center [181, 137] width 114 height 206
click at [163, 173] on div "Type [GEOGRAPHIC_DATA] in Host Location 19:49:47" at bounding box center [181, 176] width 114 height 15
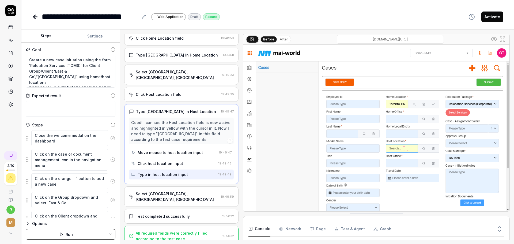
click at [160, 192] on div "Select [GEOGRAPHIC_DATA], [GEOGRAPHIC_DATA], [GEOGRAPHIC_DATA]" at bounding box center [177, 196] width 83 height 11
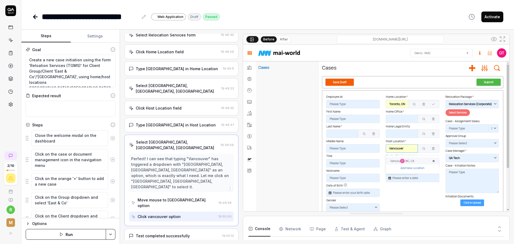
scroll to position [152, 0]
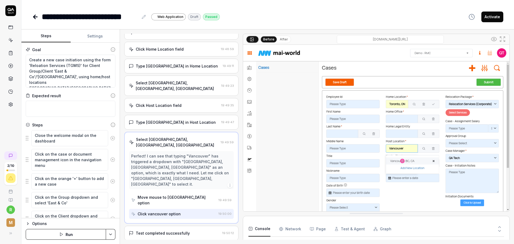
click at [163, 226] on div "Test completed successfully 19:50:12" at bounding box center [181, 233] width 114 height 15
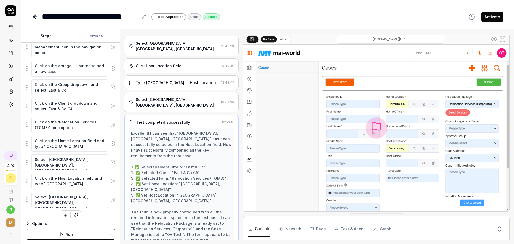
scroll to position [119, 0]
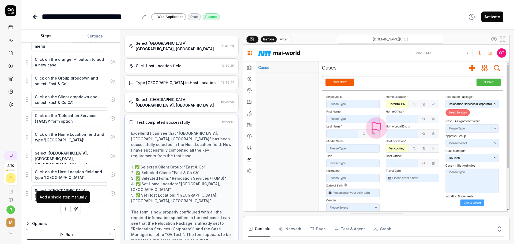
click at [61, 209] on button "button" at bounding box center [66, 209] width 10 height 10
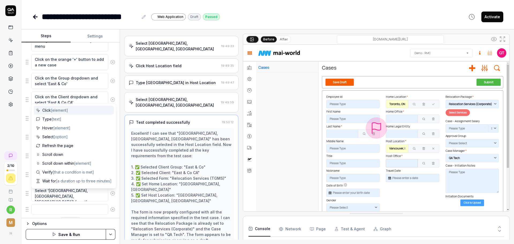
scroll to position [132, 0]
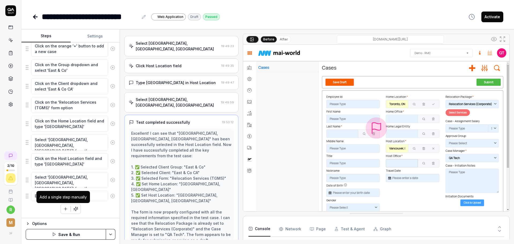
click at [61, 212] on button "button" at bounding box center [66, 209] width 10 height 10
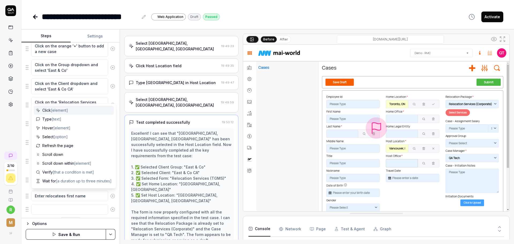
scroll to position [146, 0]
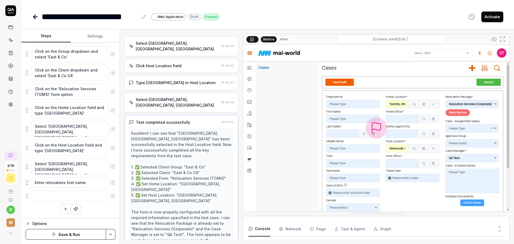
click at [37, 211] on div "Close the welcome modal on the dashboard Click on the case or document manageme…" at bounding box center [71, 99] width 90 height 230
click at [81, 183] on textarea "Enter relocatees first name" at bounding box center [69, 182] width 77 height 10
drag, startPoint x: 84, startPoint y: 183, endPoint x: 10, endPoint y: 165, distance: 76.4
click at [10, 165] on div "**********" at bounding box center [257, 122] width 514 height 244
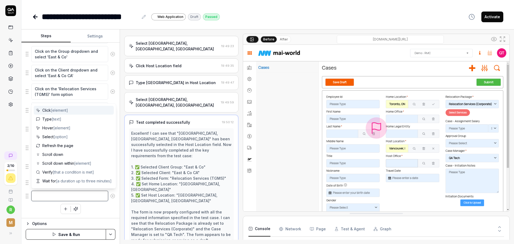
click at [61, 191] on textarea at bounding box center [69, 196] width 77 height 10
paste textarea "Enter relocatees first name"
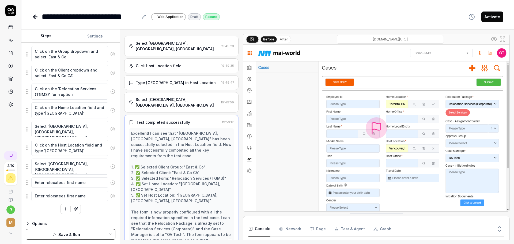
click at [41, 209] on div "Close the welcome modal on the dashboard Click on the case or document manageme…" at bounding box center [71, 99] width 90 height 230
click at [66, 197] on textarea "Enter relocatees first name" at bounding box center [69, 196] width 77 height 10
click at [502, 164] on img at bounding box center [376, 128] width 266 height 166
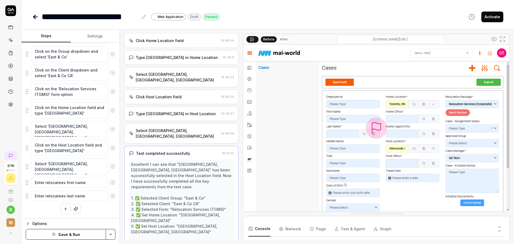
scroll to position [214, 0]
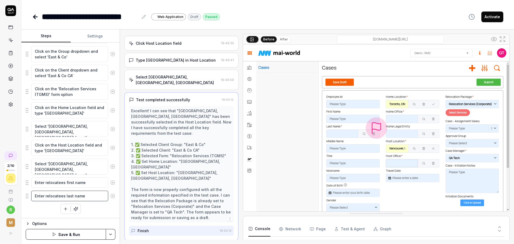
drag, startPoint x: 90, startPoint y: 192, endPoint x: 14, endPoint y: 181, distance: 76.2
click at [1, 178] on div "**********" at bounding box center [257, 122] width 514 height 244
click at [52, 180] on textarea "Enter relocatees first name" at bounding box center [69, 182] width 77 height 10
click at [51, 195] on textarea "Enter relocatees last name" at bounding box center [69, 196] width 77 height 10
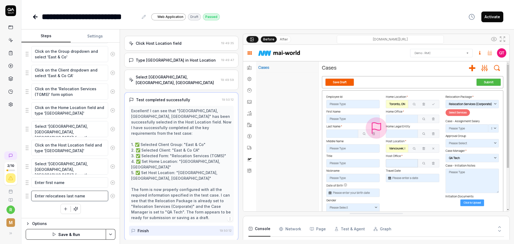
click at [51, 195] on textarea "Enter relocatees last name" at bounding box center [69, 196] width 77 height 10
click at [65, 210] on icon "button" at bounding box center [65, 208] width 5 height 5
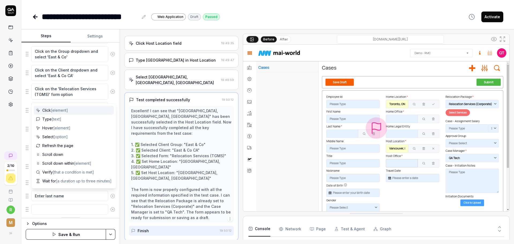
scroll to position [159, 0]
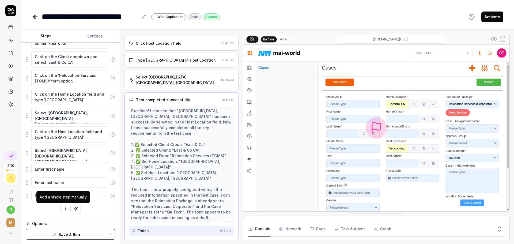
click at [64, 209] on icon "button" at bounding box center [65, 208] width 5 height 5
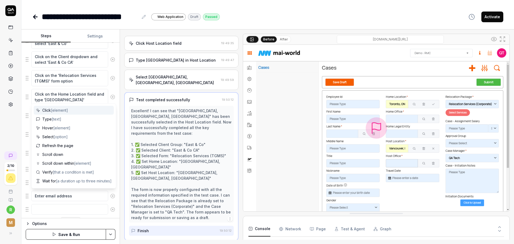
scroll to position [173, 0]
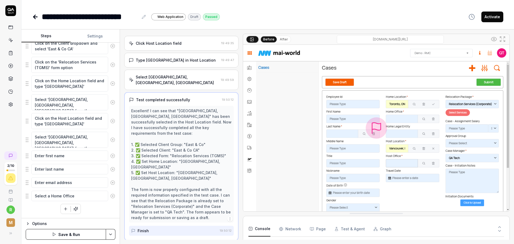
drag, startPoint x: 76, startPoint y: 197, endPoint x: 9, endPoint y: 187, distance: 67.7
click at [0, 186] on div "**********" at bounding box center [257, 122] width 514 height 244
click at [63, 209] on icon "button" at bounding box center [65, 208] width 5 height 5
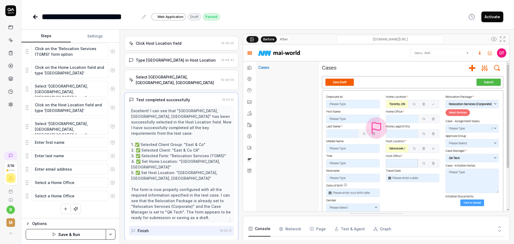
drag, startPoint x: 105, startPoint y: 210, endPoint x: 94, endPoint y: 209, distance: 11.8
click at [97, 209] on div "Close the welcome modal on the dashboard Click on the case or document manageme…" at bounding box center [71, 79] width 90 height 270
click at [56, 196] on textarea "Select a Home Office" at bounding box center [69, 196] width 77 height 10
click at [64, 209] on icon "button" at bounding box center [65, 209] width 3 height 0
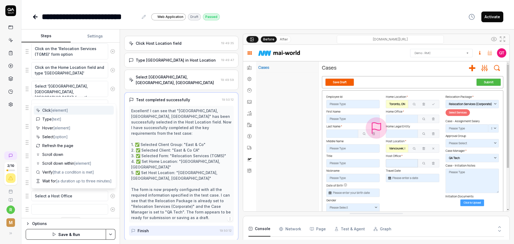
scroll to position [199, 0]
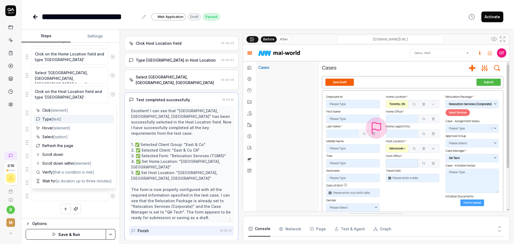
click at [73, 122] on div "Type [text]" at bounding box center [74, 119] width 80 height 9
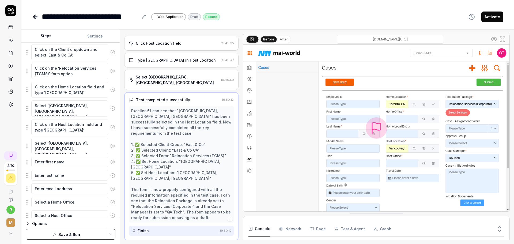
scroll to position [157, 0]
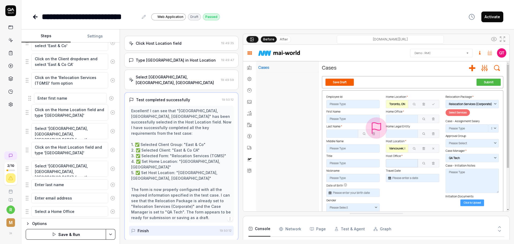
drag, startPoint x: 27, startPoint y: 173, endPoint x: 30, endPoint y: 100, distance: 73.1
click at [30, 100] on fieldset "Close the welcome modal on the dashboard Click on the case or document manageme…" at bounding box center [71, 114] width 90 height 282
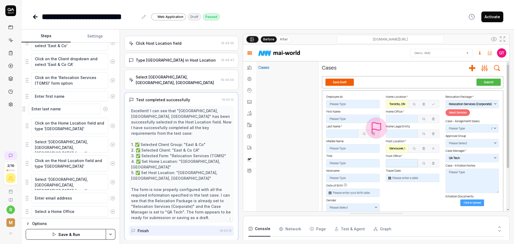
drag, startPoint x: 26, startPoint y: 187, endPoint x: 23, endPoint y: 112, distance: 75.8
click at [26, 112] on fieldset "Close the welcome modal on the dashboard Click on the case or document manageme…" at bounding box center [71, 114] width 90 height 282
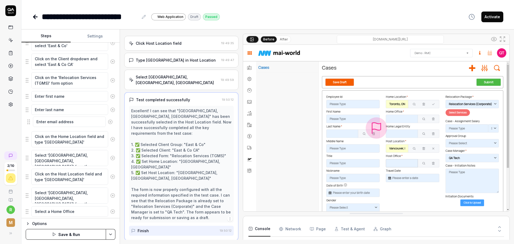
drag, startPoint x: 28, startPoint y: 198, endPoint x: 29, endPoint y: 122, distance: 76.0
click at [29, 122] on fieldset "Close the welcome modal on the dashboard Click on the case or document manageme…" at bounding box center [71, 114] width 90 height 282
click at [26, 208] on div "Goal Create a new case initiation using the form 'Reloation Services (TGMS)' fo…" at bounding box center [70, 131] width 98 height 176
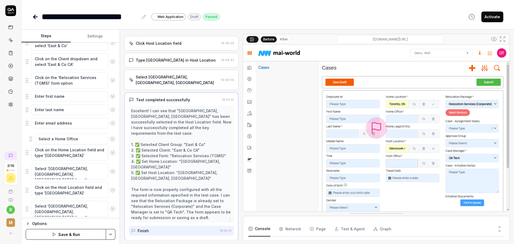
drag, startPoint x: 26, startPoint y: 210, endPoint x: 30, endPoint y: 137, distance: 72.6
click at [30, 137] on fieldset "Close the welcome modal on the dashboard Click on the case or document manageme…" at bounding box center [71, 114] width 90 height 282
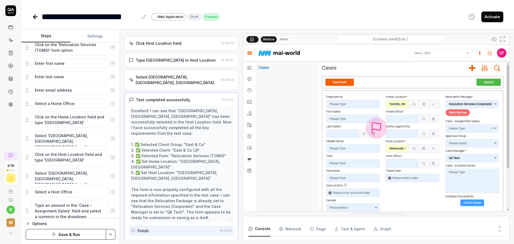
scroll to position [210, 0]
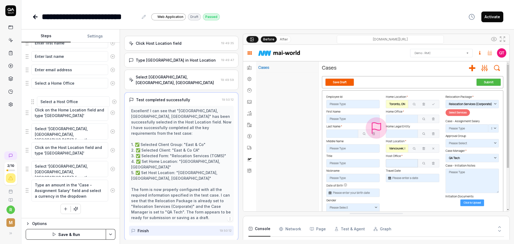
drag, startPoint x: 28, startPoint y: 172, endPoint x: 33, endPoint y: 102, distance: 70.1
click at [33, 102] on fieldset "Close the welcome modal on the dashboard Click on the case or document manageme…" at bounding box center [71, 60] width 90 height 282
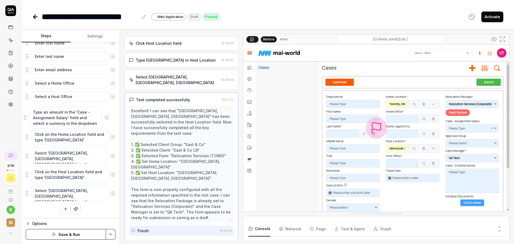
drag, startPoint x: 26, startPoint y: 189, endPoint x: 24, endPoint y: 116, distance: 72.8
click at [26, 116] on fieldset "Close the welcome modal on the dashboard Click on the case or document manageme…" at bounding box center [71, 60] width 90 height 282
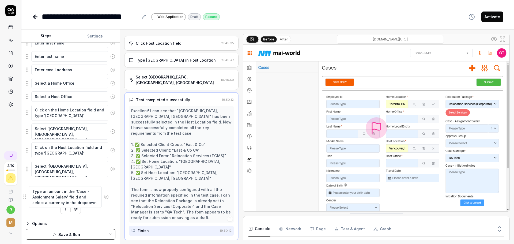
drag, startPoint x: 28, startPoint y: 116, endPoint x: 26, endPoint y: 192, distance: 75.8
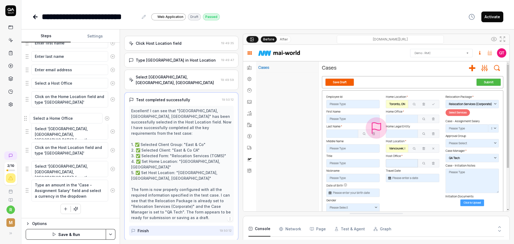
drag, startPoint x: 27, startPoint y: 84, endPoint x: 26, endPoint y: 118, distance: 33.2
drag, startPoint x: 26, startPoint y: 118, endPoint x: 24, endPoint y: 138, distance: 20.9
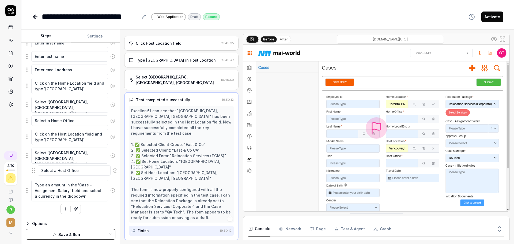
drag, startPoint x: 28, startPoint y: 83, endPoint x: 35, endPoint y: 170, distance: 87.5
click at [61, 211] on button "button" at bounding box center [66, 209] width 10 height 10
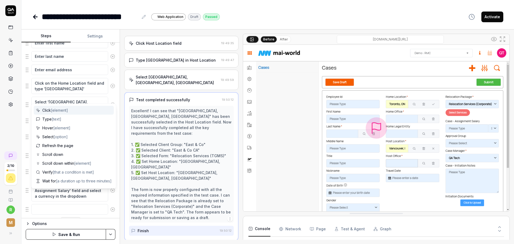
scroll to position [224, 0]
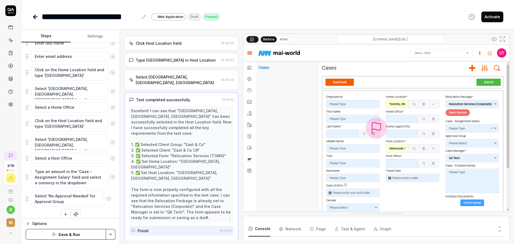
click at [29, 198] on fieldset "Close the welcome modal on the dashboard Click on the case or document manageme…" at bounding box center [71, 56] width 90 height 301
click at [26, 198] on fieldset "Close the welcome modal on the dashboard Click on the case or document manageme…" at bounding box center [71, 56] width 90 height 301
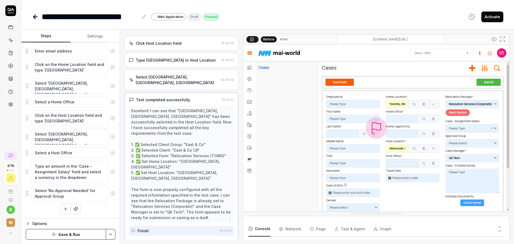
drag, startPoint x: 63, startPoint y: 209, endPoint x: 63, endPoint y: 212, distance: 3.1
click at [63, 210] on icon "button" at bounding box center [65, 208] width 5 height 5
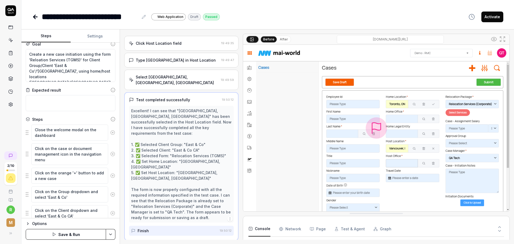
scroll to position [0, 0]
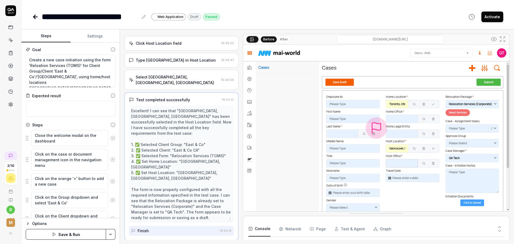
click at [75, 233] on button "Save & Run" at bounding box center [66, 234] width 80 height 11
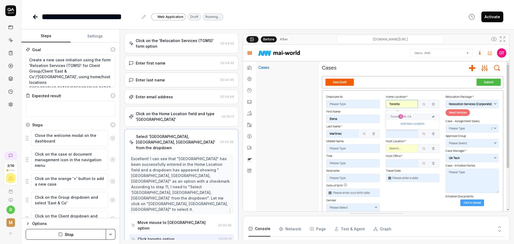
scroll to position [197, 0]
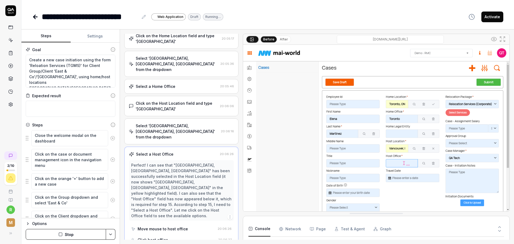
scroll to position [271, 0]
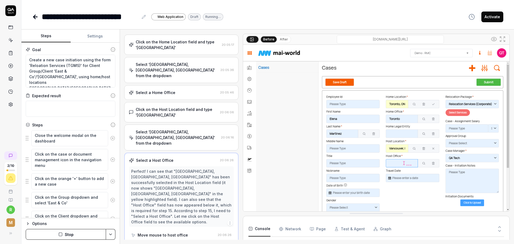
click at [169, 90] on div "Select a Home Office" at bounding box center [156, 93] width 40 height 6
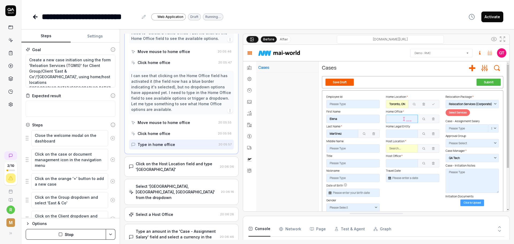
scroll to position [391, 0]
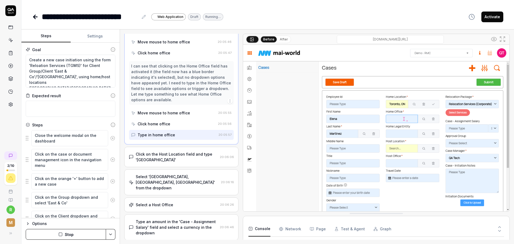
click at [173, 219] on div "Type an amount in the 'Case - Assignment Salary' field and select a currency in…" at bounding box center [177, 227] width 82 height 17
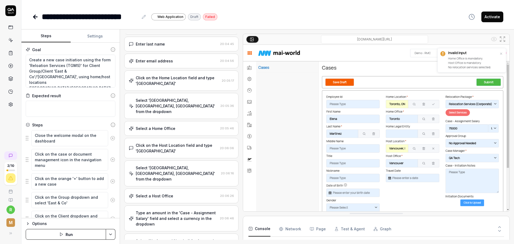
scroll to position [164, 0]
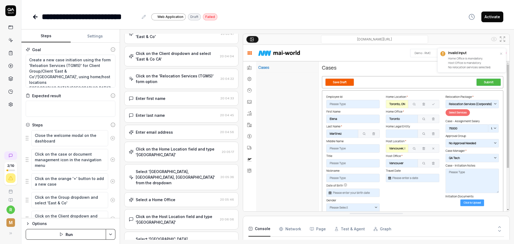
click at [187, 197] on div "Select a Home Office" at bounding box center [173, 200] width 89 height 6
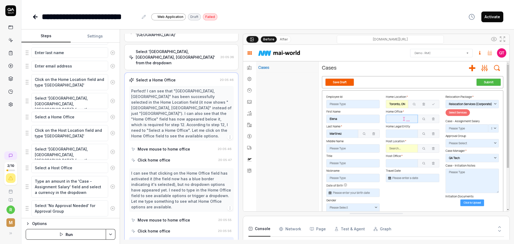
scroll to position [243, 0]
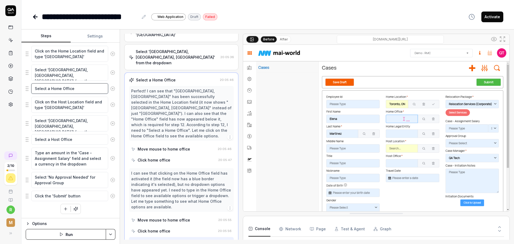
click at [80, 86] on textarea "Select a Home Office" at bounding box center [69, 88] width 77 height 10
type textarea "*"
type textarea "Select a Home Office"
type textarea "*"
type textarea "Select a Home Office u"
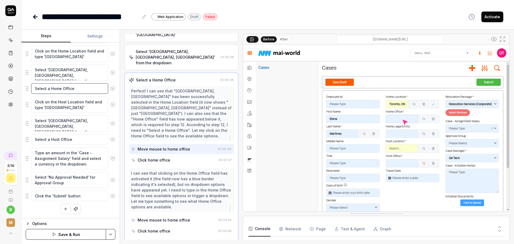
type textarea "*"
type textarea "Select a Home Office us"
type textarea "*"
type textarea "Select a Home Office usi"
type textarea "*"
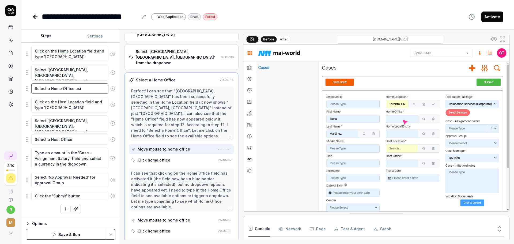
type textarea "Select a Home Office usin"
type textarea "*"
type textarea "Select a Home Office using"
type textarea "*"
type textarea "Select a Home Office using"
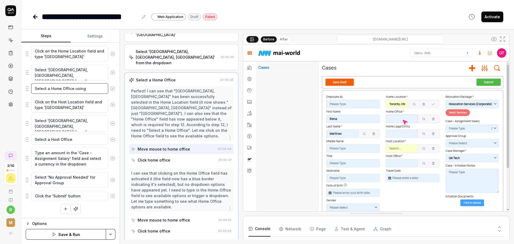
type textarea "*"
type textarea "Select a Home Office using th"
type textarea "*"
type textarea "Select a Home Office using the"
type textarea "*"
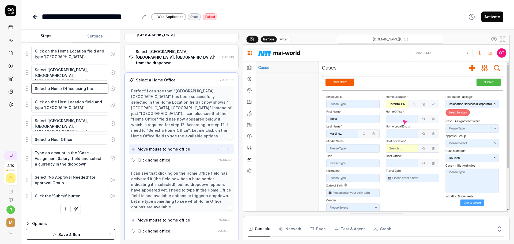
type textarea "Select a Home Office using the"
type textarea "*"
type textarea "Select a Home Office using the m"
type textarea "*"
type textarea "Select a Home Office using the ma"
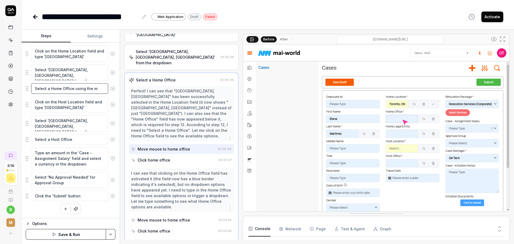
type textarea "*"
type textarea "Select a Home Office using the mah"
type textarea "*"
type textarea "Select a Home Office using the ma"
type textarea "*"
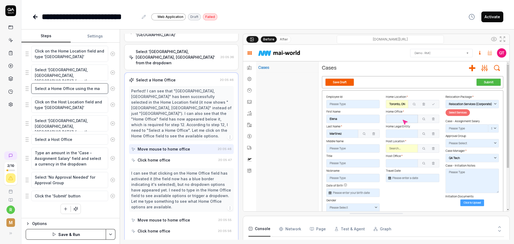
type textarea "Select a Home Office using the mag"
type textarea "*"
type textarea "Select a Home Office using the magn"
type textarea "*"
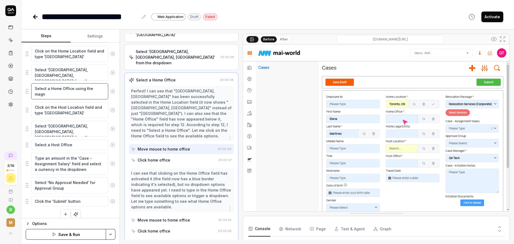
type textarea "Select a Home Office using the magni"
type textarea "*"
type textarea "Select a Home Office using the magnif"
type textarea "*"
type textarea "Select a Home Office using the magnify"
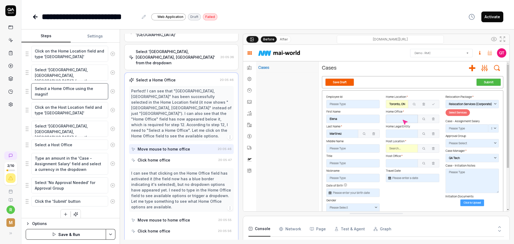
type textarea "*"
type textarea "Select a Home Office using the magnifyi"
type textarea "*"
type textarea "Select a Home Office using the magnifyin"
type textarea "*"
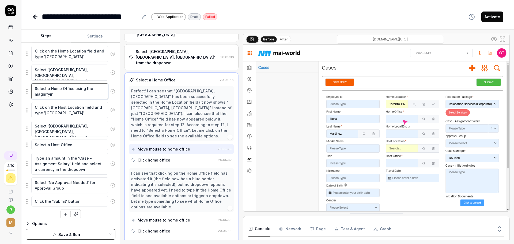
type textarea "Select a Home Office using the magnifying"
type textarea "*"
type textarea "Select a Home Office using the magnifying"
type textarea "*"
type textarea "Select a Home Office using the magnifying g"
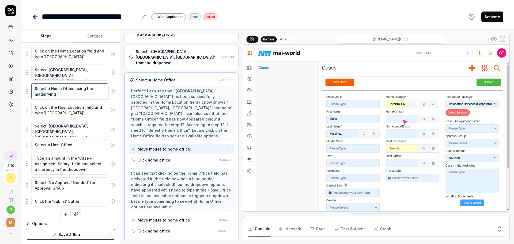
type textarea "*"
type textarea "Select a Home Office using the magnifying gl"
type textarea "*"
type textarea "Select a Home Office using the magnifying gla"
type textarea "*"
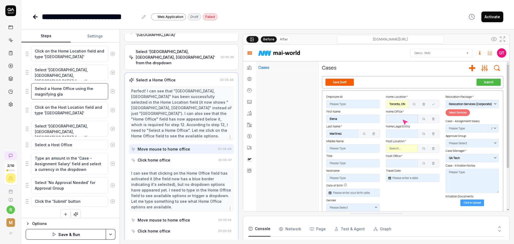
type textarea "Select a Home Office using the magnifying glas"
type textarea "*"
type textarea "Select a Home Office using the magnifying glass"
type textarea "*"
type textarea "Select a Home Office using the magnifying glass"
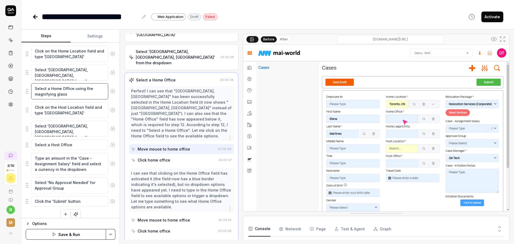
type textarea "*"
type textarea "Select a Home Office using the magnifying glass i"
type textarea "*"
type textarea "Select a Home Office using the magnifying glass ic"
type textarea "*"
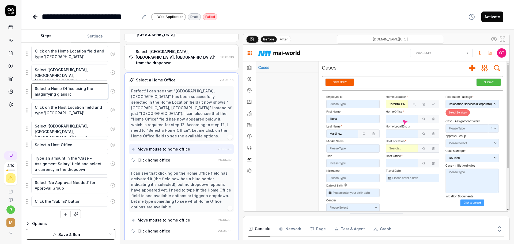
type textarea "Select a Home Office using the magnifying glass ico"
type textarea "*"
type textarea "Select a Home Office using the magnifying glass icon"
type textarea "*"
drag, startPoint x: 87, startPoint y: 96, endPoint x: 4, endPoint y: 82, distance: 84.6
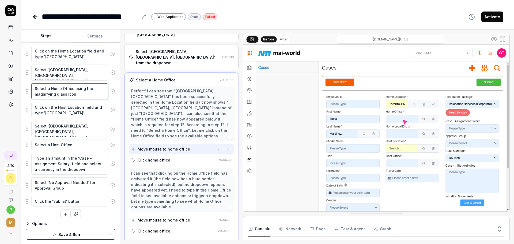
click at [4, 82] on div "**********" at bounding box center [257, 122] width 514 height 244
click at [76, 90] on textarea "Select a Home Office using the magnifying glass icon" at bounding box center [69, 91] width 77 height 16
drag, startPoint x: 76, startPoint y: 96, endPoint x: 73, endPoint y: 89, distance: 7.4
click at [73, 89] on textarea "Select a Home Office using the magnifying glass icon" at bounding box center [69, 91] width 77 height 16
type textarea "Select a Home Office using the magnifying glass icon"
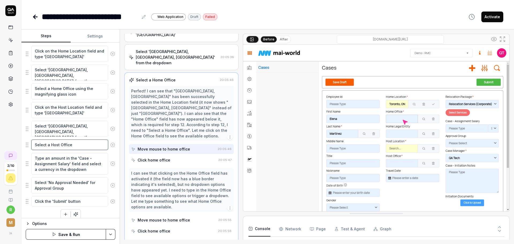
click at [75, 143] on textarea "Select a Host Office" at bounding box center [69, 144] width 77 height 10
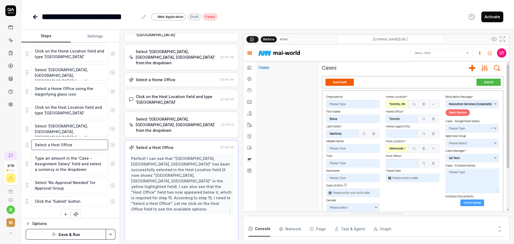
type textarea "*"
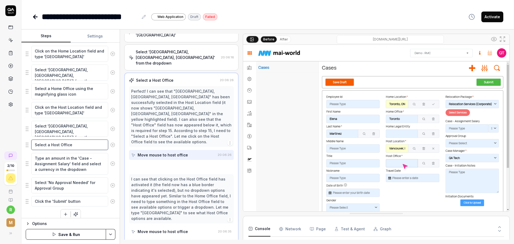
scroll to position [352, 0]
type textarea "Select a Host Office"
type textarea "*"
paste textarea "using the magnifying glass icon"
type textarea "Select a Host Office using the magnifying glass icon"
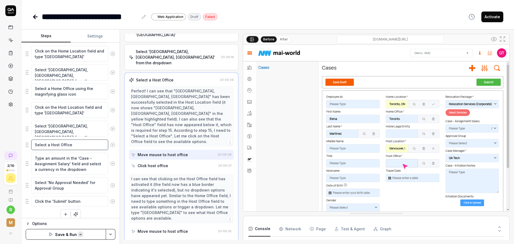
type textarea "*"
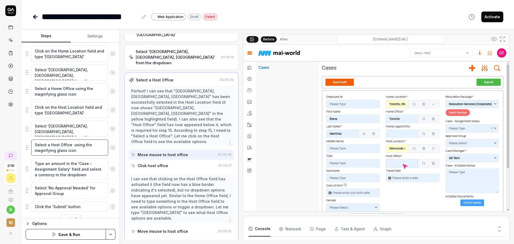
click at [72, 143] on textarea "Select a Host Office using the magnifying glass icon" at bounding box center [69, 147] width 77 height 16
type textarea "Select a Host Office using the magnifying glass icon"
type textarea "*"
type textarea "Select a Host Office using the magnifying glass icon"
click at [80, 98] on textarea "Select a Home Office using the magnifying glass icon" at bounding box center [69, 91] width 77 height 16
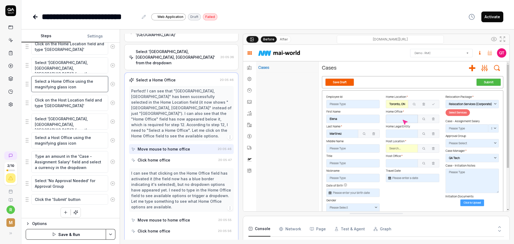
scroll to position [253, 0]
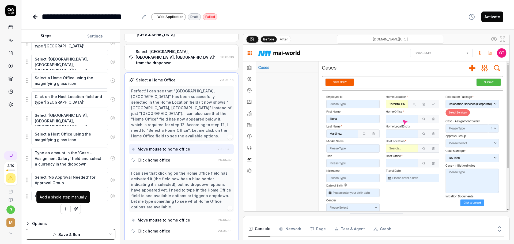
click at [63, 211] on icon "button" at bounding box center [65, 208] width 5 height 5
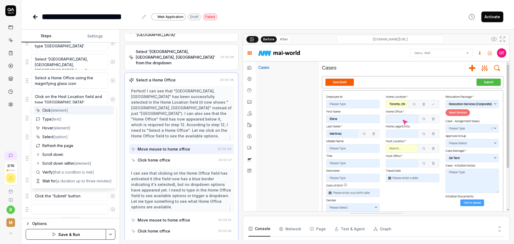
scroll to position [267, 0]
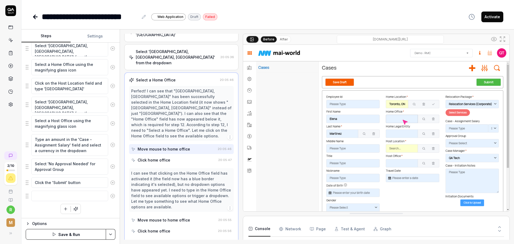
click at [122, 86] on div "Open browser 20:02:20 Default environment https://mai2-test.mai-assignment.com/…" at bounding box center [317, 136] width 394 height 214
click at [43, 198] on textarea at bounding box center [69, 196] width 77 height 10
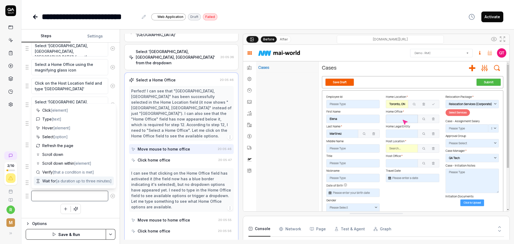
type textarea "*"
type textarea "C"
type textarea "*"
type textarea "Cl"
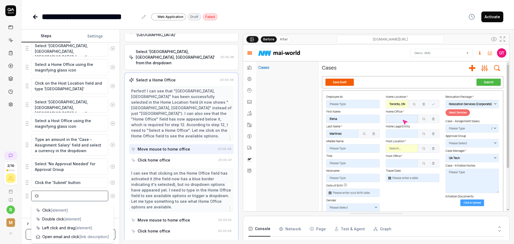
type textarea "*"
type textarea "Cli"
type textarea "*"
type textarea "Clic"
type textarea "*"
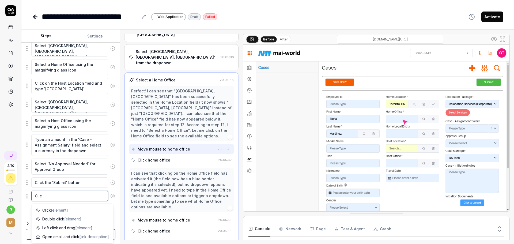
type textarea "Click"
type textarea "*"
type textarea "Click"
type textarea "*"
type textarea "Click t"
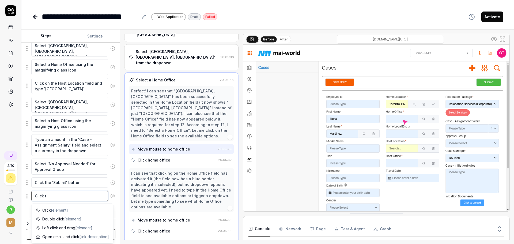
type textarea "*"
type textarea "Click the"
type textarea "*"
type textarea "Click the"
type textarea "*"
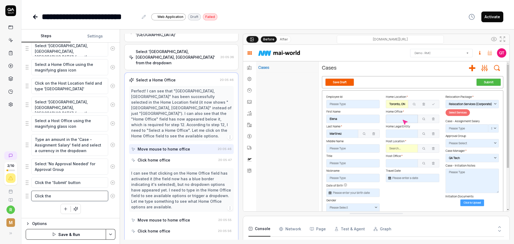
type textarea "Click the '"
type textarea "*"
type textarea "Click the 'S"
type textarea "*"
type textarea "Click the 'Se"
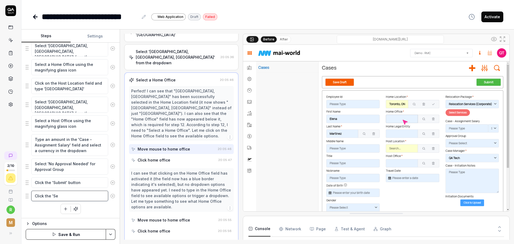
type textarea "*"
type textarea "Click the 'Sel"
type textarea "*"
type textarea "Click the 'Sele"
type textarea "*"
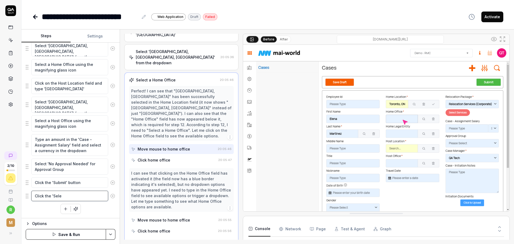
type textarea "Click the 'Selec"
type textarea "*"
type textarea "Click the 'Select"
type textarea "*"
type textarea "Click the 'Select"
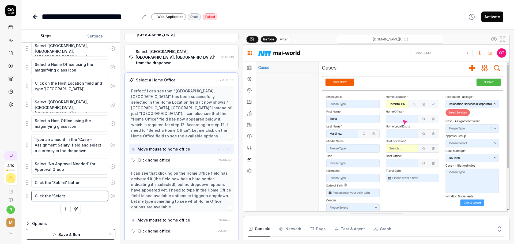
type textarea "*"
type textarea "Click the 'Select Se"
type textarea "*"
type textarea "Click the 'Select Ser"
type textarea "*"
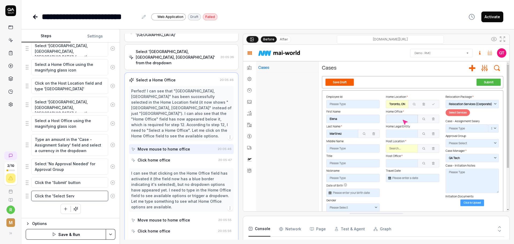
type textarea "Click the 'Select Servo"
type textarea "*"
type textarea "Click the 'Select Servoi"
type textarea "*"
type textarea "Click the 'Select Servoic"
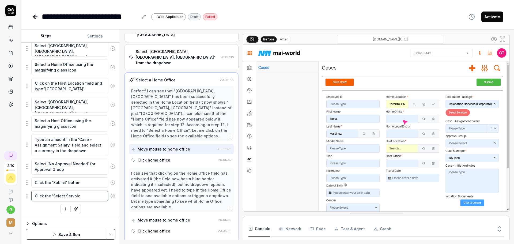
type textarea "*"
type textarea "Click the 'Select Servoi"
type textarea "*"
type textarea "Click the 'Select Servo"
type textarea "*"
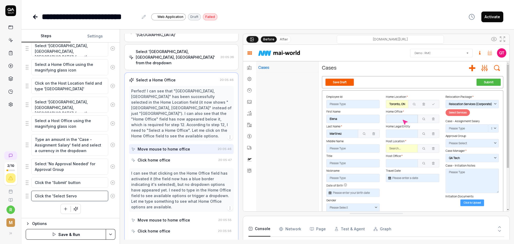
type textarea "Click the 'Select Serv"
type textarea "*"
type textarea "Click the 'Select Servio"
type textarea "*"
type textarea "Click the 'Select Servioc"
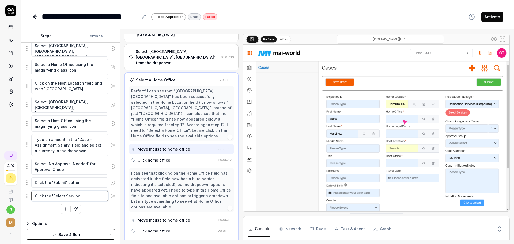
type textarea "*"
type textarea "Click the 'Select Servioce"
type textarea "*"
type textarea "Click the 'Select Servioces"
type textarea "*"
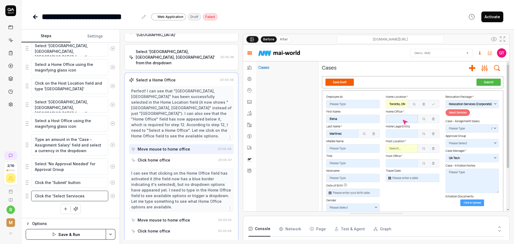
type textarea "Click the 'Select Servioce"
type textarea "*"
type textarea "Click the 'Select Servioc"
type textarea "*"
type textarea "Click the 'Select Servio"
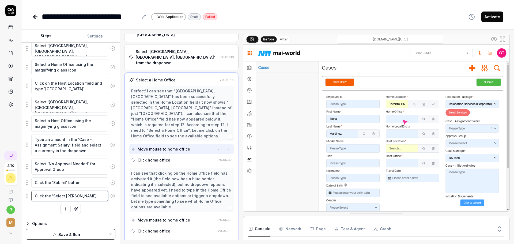
type textarea "*"
type textarea "Click the 'Select Servi"
type textarea "*"
type textarea "Click the 'Select Service"
type textarea "*"
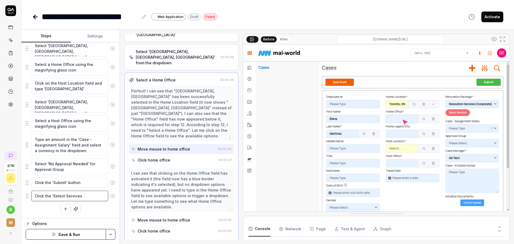
type textarea "Click the 'Select Services'"
type textarea "*"
type textarea "Click the 'Select Services'#"
type textarea "*"
type textarea "Click the 'Select Services'"
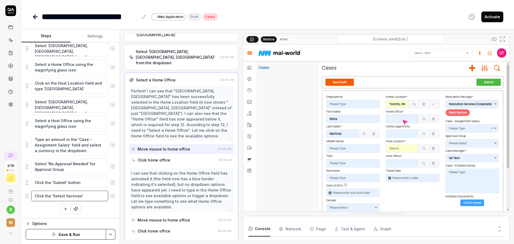
type textarea "*"
type textarea "Click the 'Select Services'"
type textarea "*"
type textarea "Click the 'Select Services' bu"
type textarea "*"
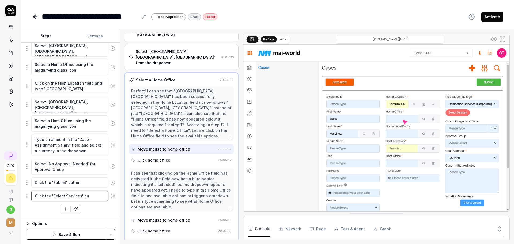
type textarea "Click the 'Select Services' bui"
type textarea "*"
type textarea "Click the 'Select Services' buit"
type textarea "*"
type textarea "Click the 'Select Services' buitt"
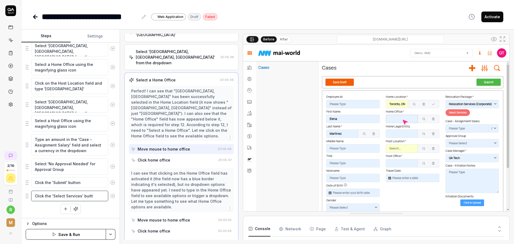
type textarea "*"
type textarea "Click the 'Select Services' buit"
type textarea "*"
type textarea "Click the 'Select Services' bui"
type textarea "*"
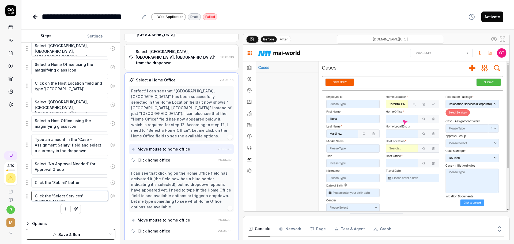
type textarea "Click the 'Select Services' buit"
type textarea "*"
type textarea "Click the 'Select Services' bui"
type textarea "*"
type textarea "Click the 'Select Services' bu"
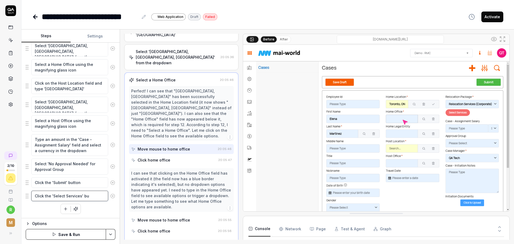
type textarea "*"
type textarea "Click the 'Select Services' but"
type textarea "*"
type textarea "Click the 'Select Services' butt"
type textarea "*"
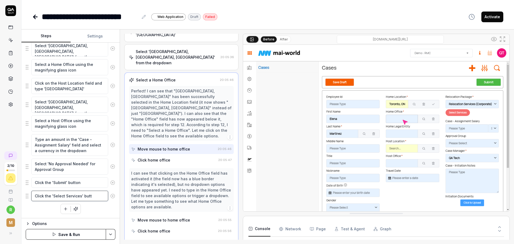
type textarea "Click the 'Select Services' buttp"
type textarea "*"
type textarea "Click the 'Select Services' buttpm"
type textarea "*"
type textarea "Click the 'Select Services' buttp"
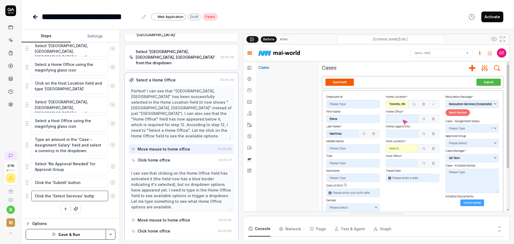
type textarea "*"
type textarea "Click the 'Select Services' butt"
type textarea "*"
type textarea "Click the 'Select Services' buttom"
type textarea "*"
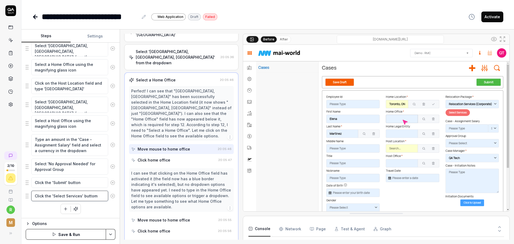
type textarea "Click the 'Select Services' buttomn"
type textarea "*"
type textarea "Click the 'Select Services' buttomn"
type textarea "*"
type textarea "Click the 'Select Services' buttomn"
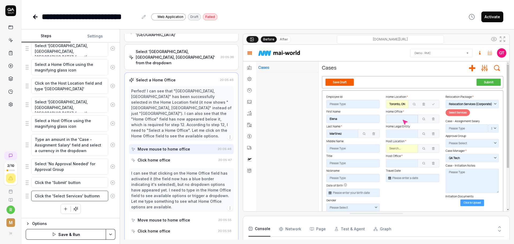
type textarea "*"
type textarea "Click the 'Select Services' buttom"
type textarea "*"
type textarea "Click the 'Select Services' buttomn"
type textarea "*"
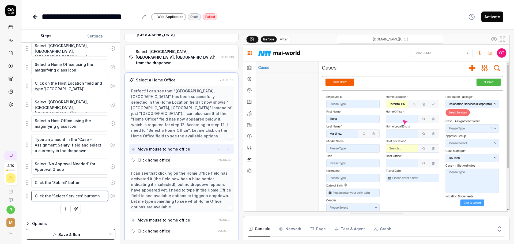
type textarea "Click the 'Select Services' buttomn"
type textarea "*"
type textarea "Click the 'Select Services' buttomn"
type textarea "*"
type textarea "Click the 'Select Services' buttom"
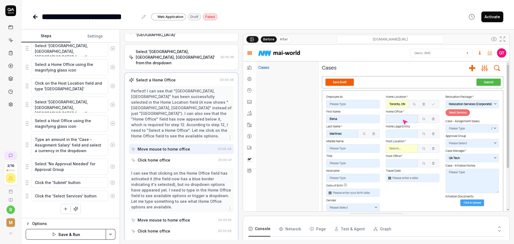
click at [61, 210] on button "button" at bounding box center [66, 209] width 10 height 10
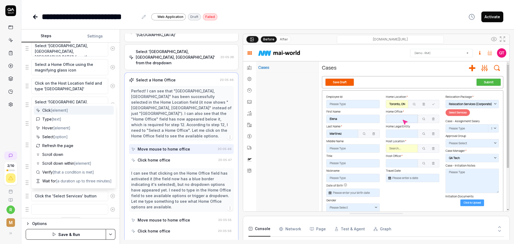
scroll to position [280, 0]
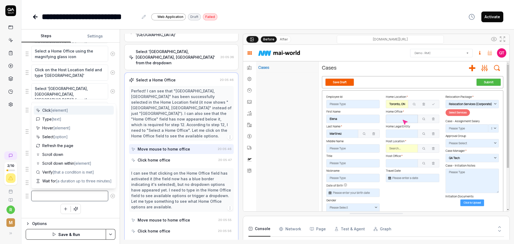
click at [46, 195] on textarea at bounding box center [69, 196] width 77 height 10
click at [43, 206] on div "Close the welcome modal on the dashboard Click on the case or document manageme…" at bounding box center [71, 32] width 90 height 364
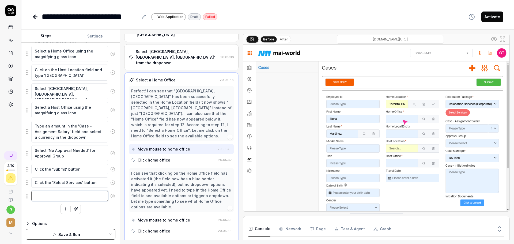
click at [46, 200] on textarea at bounding box center [69, 196] width 77 height 10
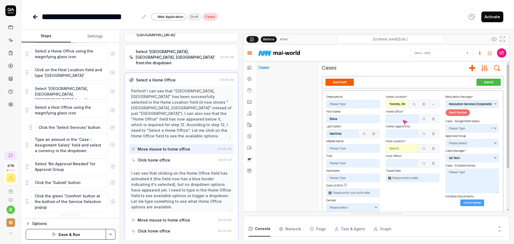
drag, startPoint x: 27, startPoint y: 184, endPoint x: 31, endPoint y: 129, distance: 55.3
click at [31, 129] on fieldset "Close the welcome modal on the dashboard Click on the case or document manageme…" at bounding box center [71, 31] width 90 height 363
click at [71, 197] on textarea "Click the green 'Comfirm' button at the bottom of the Service Selection popup" at bounding box center [69, 202] width 77 height 22
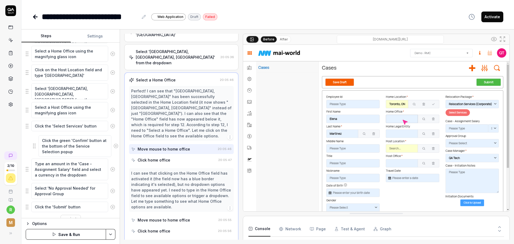
drag, startPoint x: 28, startPoint y: 200, endPoint x: 34, endPoint y: 143, distance: 57.9
click at [34, 143] on fieldset "Close the welcome modal on the dashboard Click on the case or document manageme…" at bounding box center [71, 31] width 90 height 363
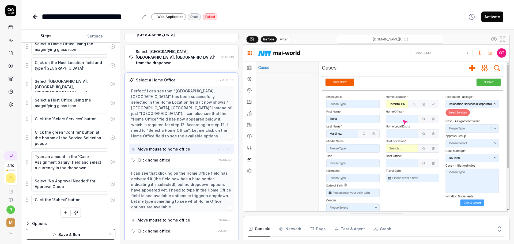
scroll to position [291, 0]
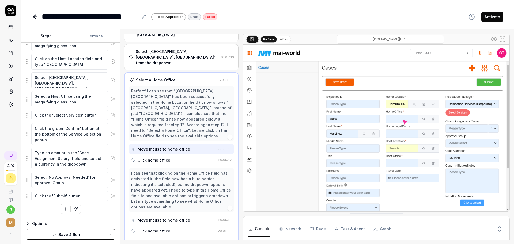
click at [84, 232] on button "Save & Run" at bounding box center [66, 234] width 80 height 11
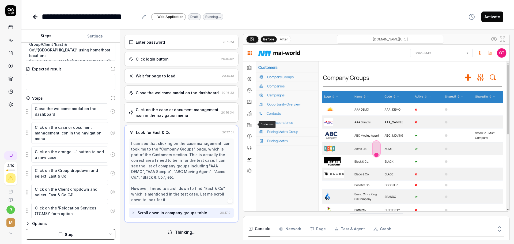
scroll to position [737, 0]
click at [66, 127] on textarea "Click on the case or document management icon in the navigation menu" at bounding box center [69, 133] width 77 height 22
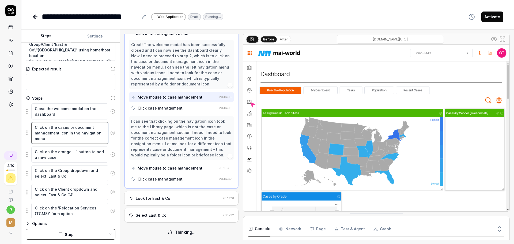
scroll to position [127, 0]
drag, startPoint x: 58, startPoint y: 134, endPoint x: 69, endPoint y: 128, distance: 12.1
click at [69, 128] on textarea "Click on the cases or document management icon in the navigation menu" at bounding box center [69, 133] width 77 height 22
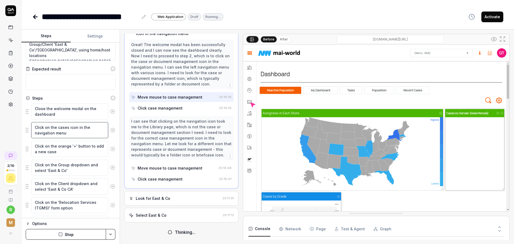
click at [96, 126] on textarea "Click on the cases icon in the navigation menu" at bounding box center [69, 130] width 77 height 16
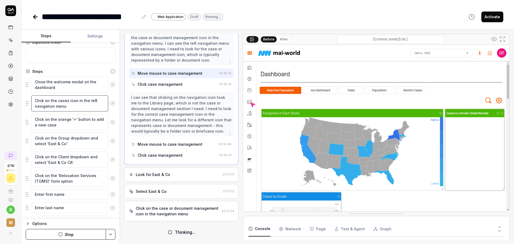
scroll to position [150, 0]
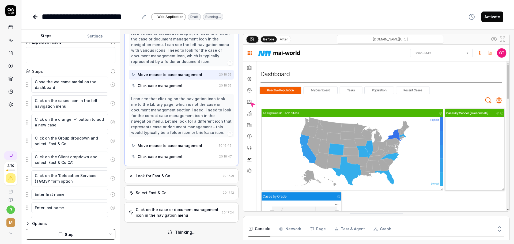
click at [113, 234] on html "**********" at bounding box center [257, 122] width 514 height 244
click at [83, 199] on div "Save" at bounding box center [84, 197] width 68 height 12
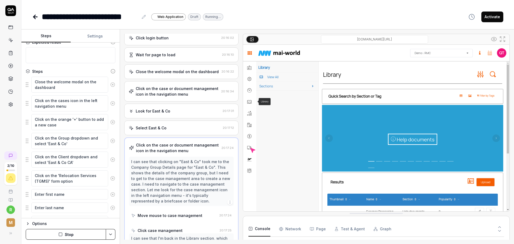
click at [161, 212] on div "I can see that clicking on "East & Co" took me to the Company Group Details pag…" at bounding box center [181, 193] width 105 height 73
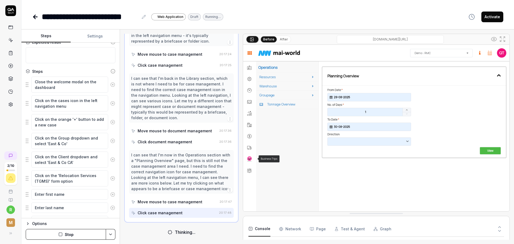
scroll to position [226, 0]
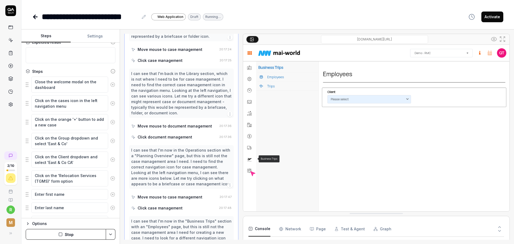
click at [84, 234] on button "Stop" at bounding box center [66, 234] width 80 height 11
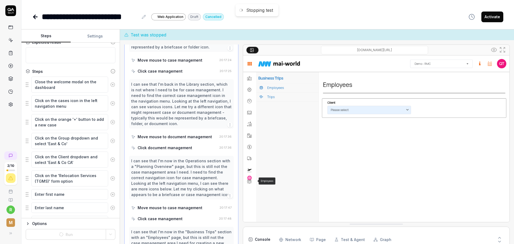
scroll to position [292, 0]
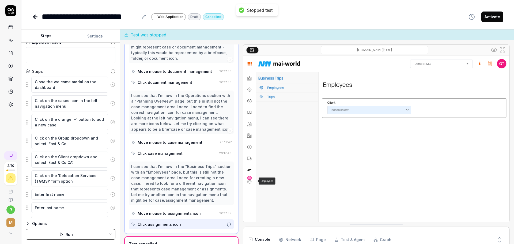
click at [83, 233] on button "Run" at bounding box center [66, 234] width 80 height 11
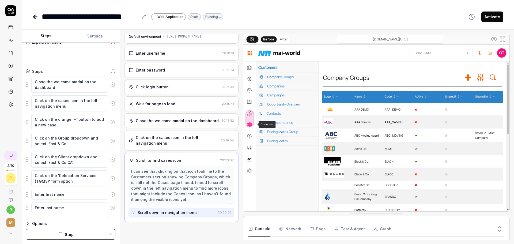
scroll to position [17, 0]
click at [52, 237] on button "Stop" at bounding box center [66, 234] width 80 height 11
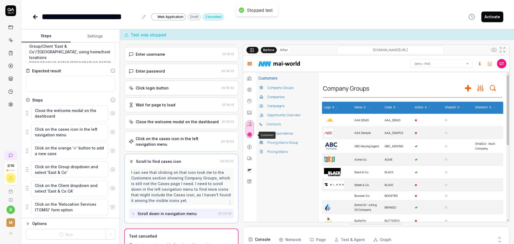
scroll to position [0, 0]
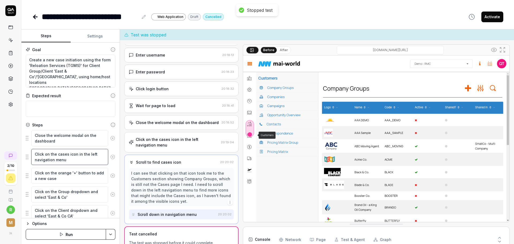
click at [84, 159] on textarea "Click on the cases icon in the left navigation menu" at bounding box center [69, 157] width 77 height 16
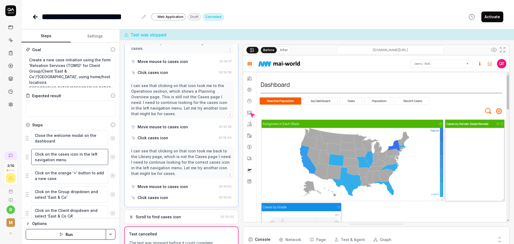
scroll to position [107, 0]
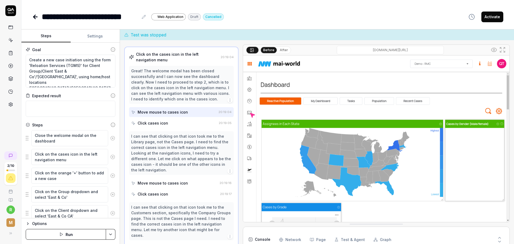
click at [230, 89] on div "Click on the cases icon in the left navigation menu 20:19:04 Great! The welcome…" at bounding box center [181, 220] width 114 height 347
click at [228, 102] on icon "button" at bounding box center [230, 100] width 4 height 4
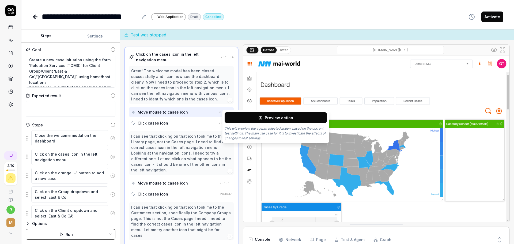
click at [228, 102] on icon "button" at bounding box center [230, 100] width 4 height 4
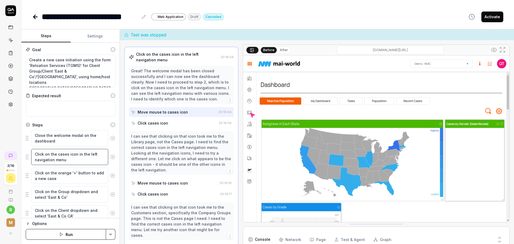
click at [79, 158] on textarea "Click on the cases icon in the left navigation menu" at bounding box center [69, 157] width 77 height 16
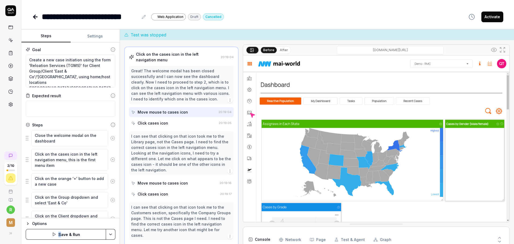
click at [60, 242] on div "Options Save & Run" at bounding box center [70, 231] width 98 height 26
click at [59, 235] on button "Save & Run" at bounding box center [66, 234] width 80 height 11
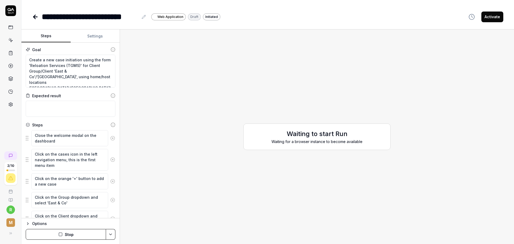
click at [112, 236] on html "**********" at bounding box center [257, 122] width 514 height 244
click at [33, 221] on html "**********" at bounding box center [257, 122] width 514 height 244
click at [91, 230] on button "Stop" at bounding box center [66, 234] width 80 height 11
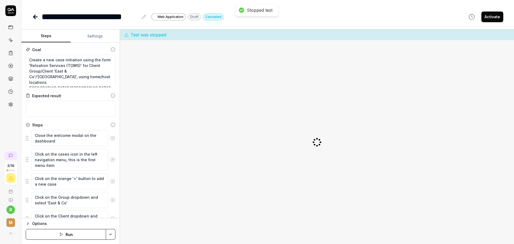
click at [91, 234] on button "Run" at bounding box center [66, 234] width 80 height 11
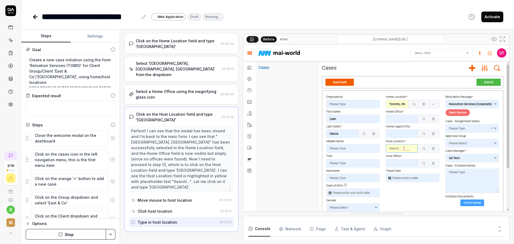
scroll to position [304, 0]
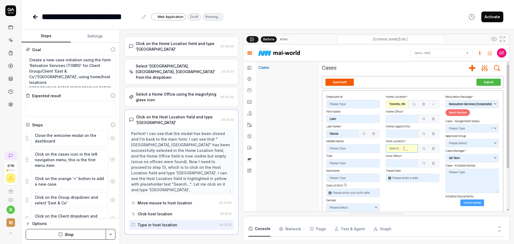
click at [172, 52] on div "Click on the Home Location field and type '[GEOGRAPHIC_DATA]'" at bounding box center [177, 46] width 82 height 11
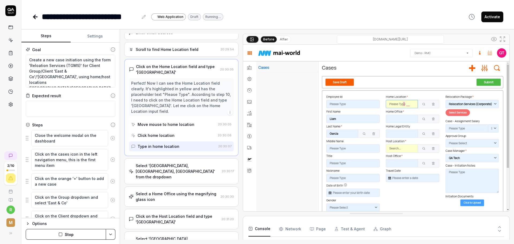
scroll to position [164, 0]
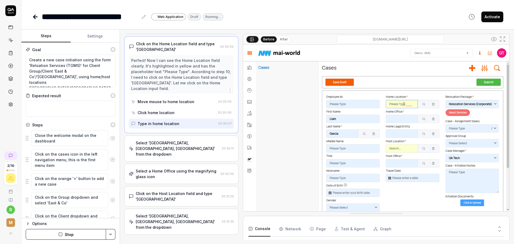
click at [184, 213] on div "Select '[GEOGRAPHIC_DATA], [GEOGRAPHIC_DATA], [GEOGRAPHIC_DATA]' from the dropd…" at bounding box center [178, 221] width 84 height 17
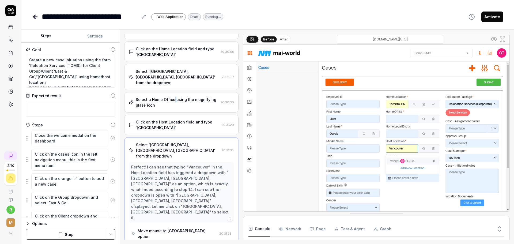
click at [173, 97] on div "Select a Home Office using the magnifying glass icon" at bounding box center [177, 102] width 82 height 11
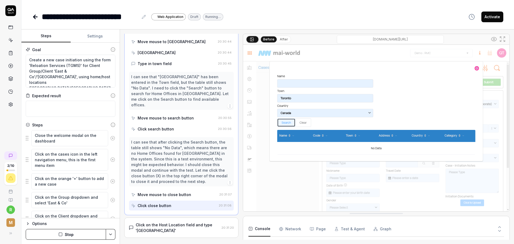
scroll to position [544, 0]
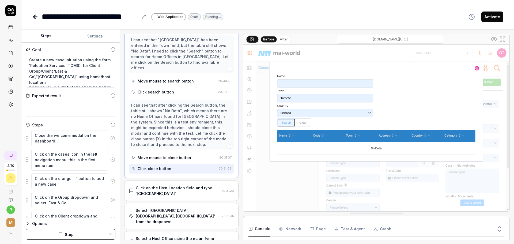
click at [190, 236] on div "Select a Host Office using the magnifying glass icon" at bounding box center [177, 241] width 83 height 11
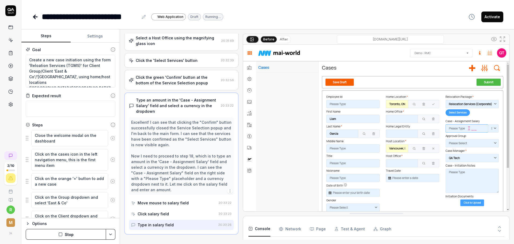
scroll to position [433, 0]
click at [44, 237] on button "Stop" at bounding box center [66, 234] width 80 height 11
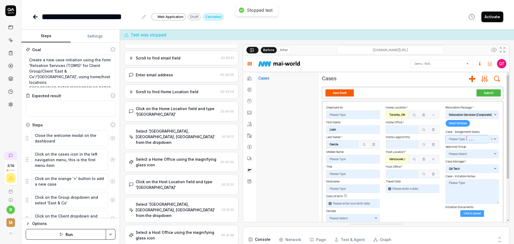
scroll to position [80, 0]
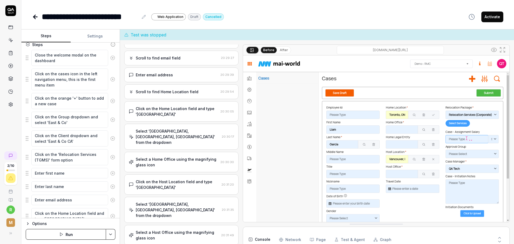
click at [190, 156] on div "Select a Home Office using the magnifying glass icon" at bounding box center [177, 161] width 82 height 11
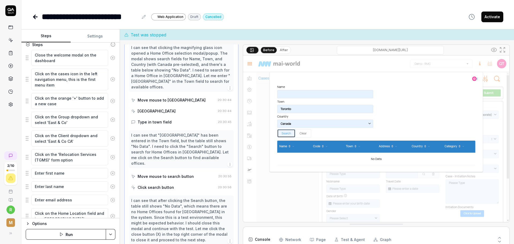
scroll to position [380, 0]
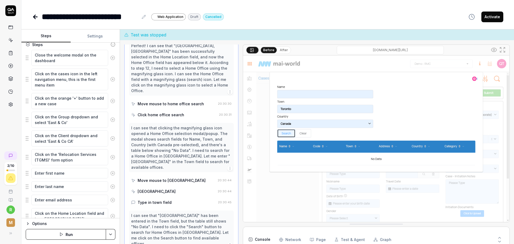
click at [175, 112] on div "Click home office search" at bounding box center [161, 115] width 47 height 6
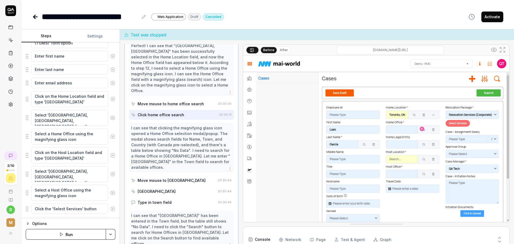
scroll to position [214, 0]
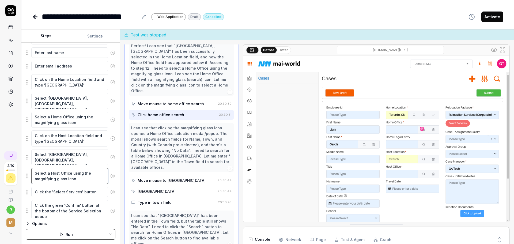
click at [88, 184] on div "Select a Host Office using the magnifying glass icon" at bounding box center [71, 176] width 90 height 17
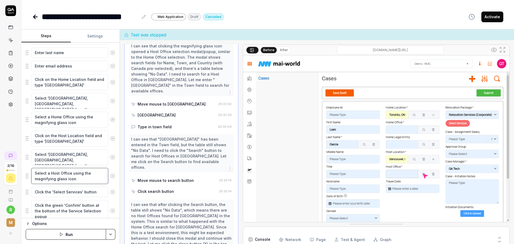
scroll to position [550, 0]
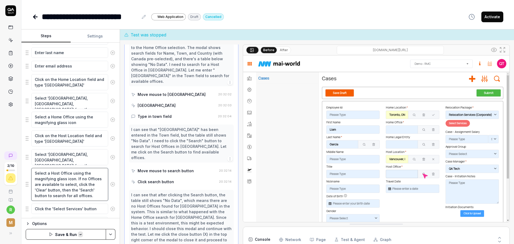
drag, startPoint x: 92, startPoint y: 197, endPoint x: 76, endPoint y: 179, distance: 24.6
click at [76, 179] on textarea "Select a Host Office using the magnifying glass icon. If no Offices are availab…" at bounding box center [69, 184] width 77 height 33
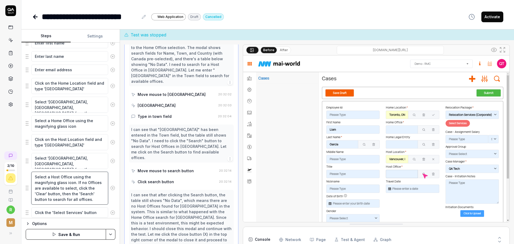
scroll to position [201, 0]
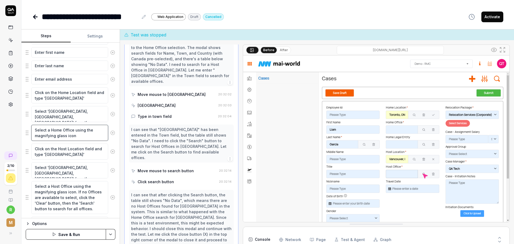
click at [82, 131] on textarea "Select a Home Office using the magnifying glass icon" at bounding box center [69, 133] width 77 height 16
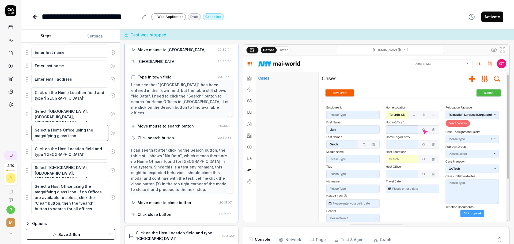
scroll to position [460, 0]
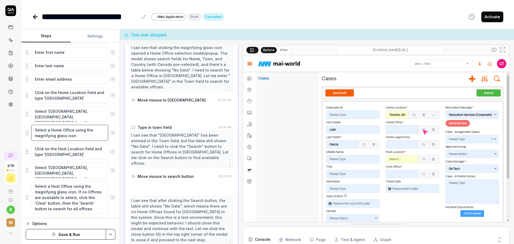
click at [80, 135] on textarea "Select a Home Office using the magnifying glass icon" at bounding box center [69, 133] width 77 height 16
paste textarea "If no Offices are available to select, click the 'Clear' button, then the 'Sear…"
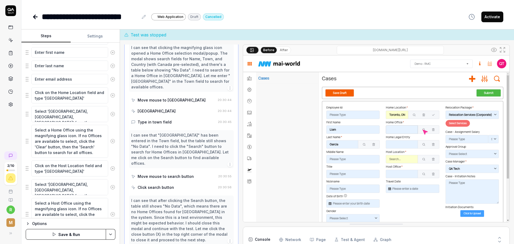
click at [91, 235] on button "Save & Run" at bounding box center [66, 234] width 80 height 11
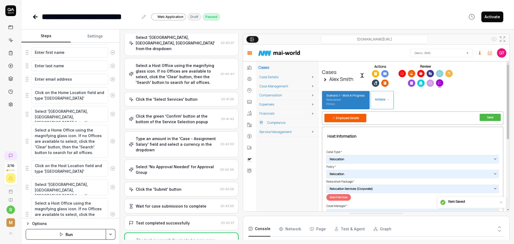
scroll to position [385, 0]
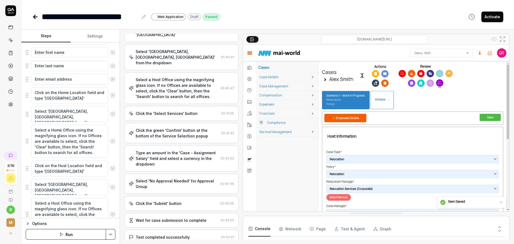
click at [504, 41] on icon at bounding box center [502, 39] width 6 height 6
